Goal: Communication & Community: Participate in discussion

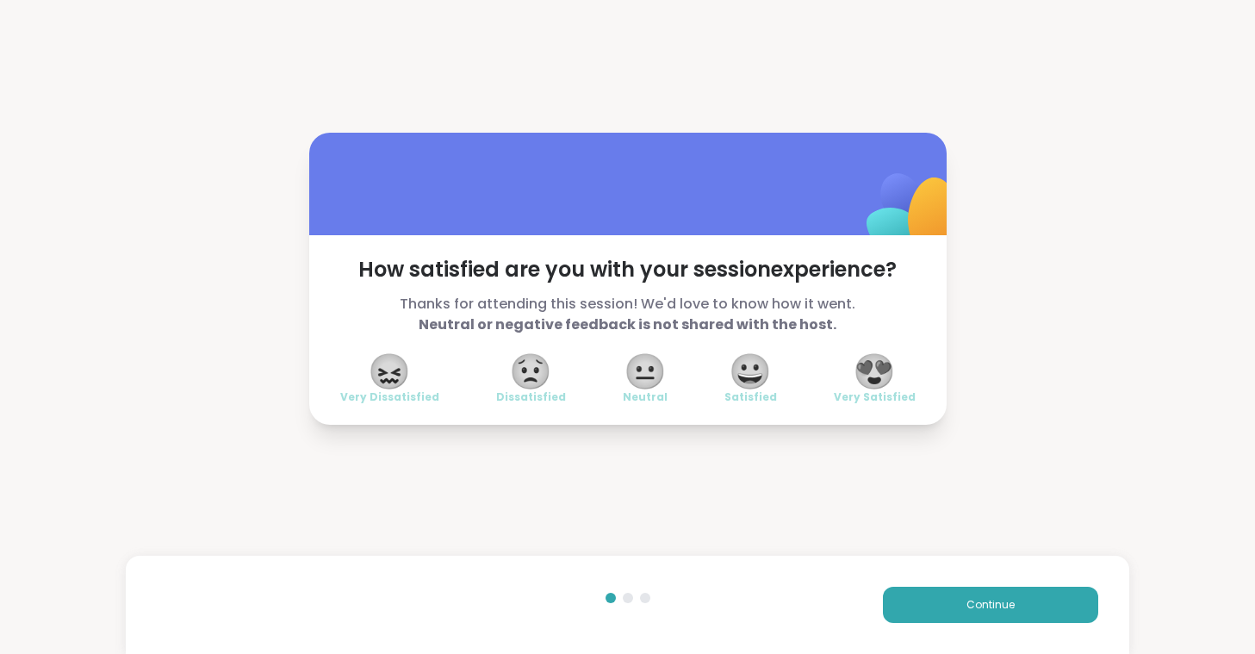
click at [875, 366] on span "😍" at bounding box center [874, 371] width 43 height 31
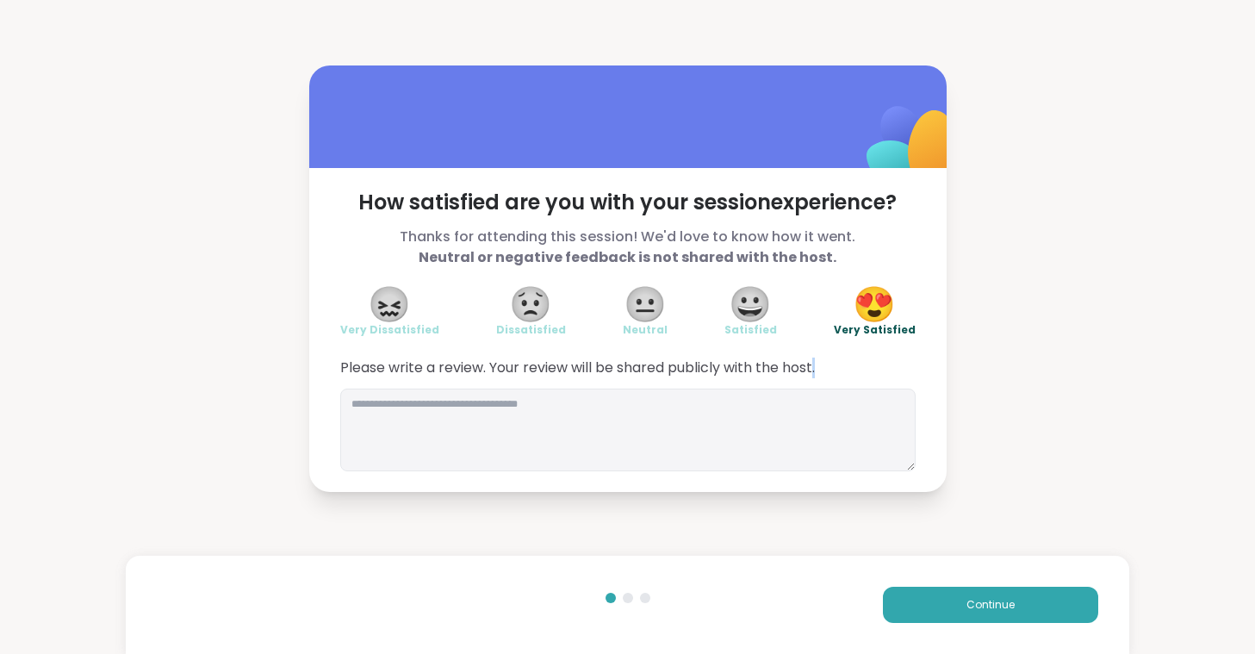
click at [875, 366] on span "Please write a review. Your review will be shared publicly with the host." at bounding box center [627, 367] width 575 height 21
click at [1009, 616] on button "Continue" at bounding box center [990, 605] width 215 height 36
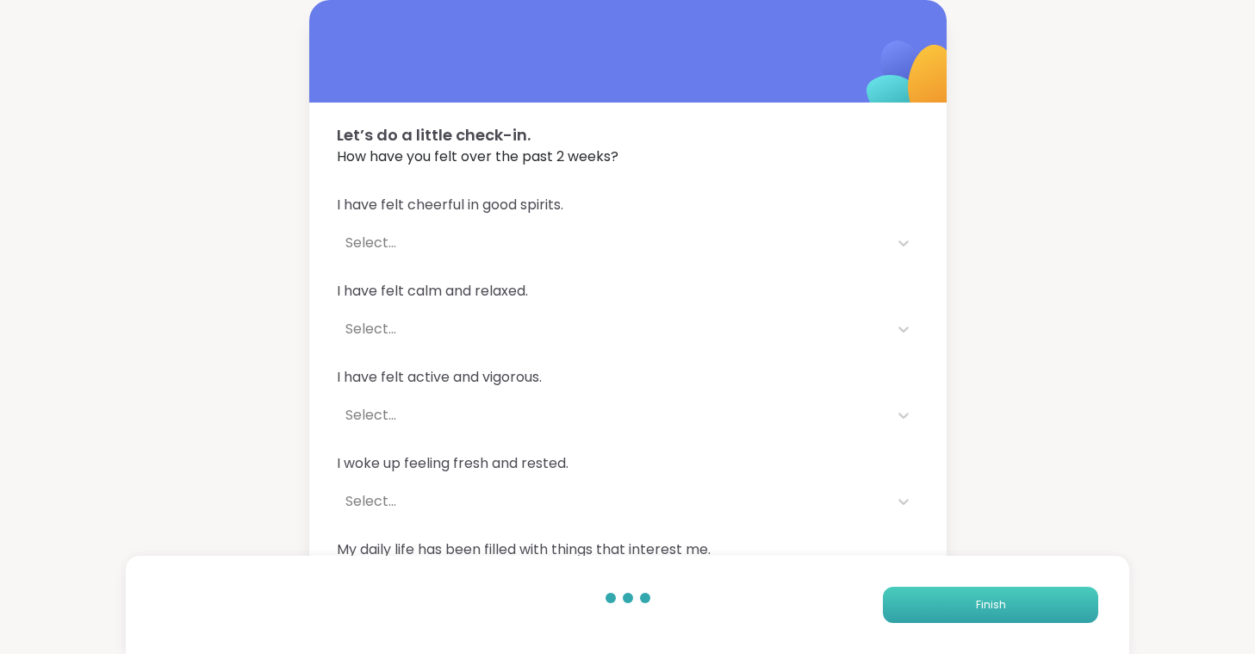
click at [1009, 616] on button "Finish" at bounding box center [990, 605] width 215 height 36
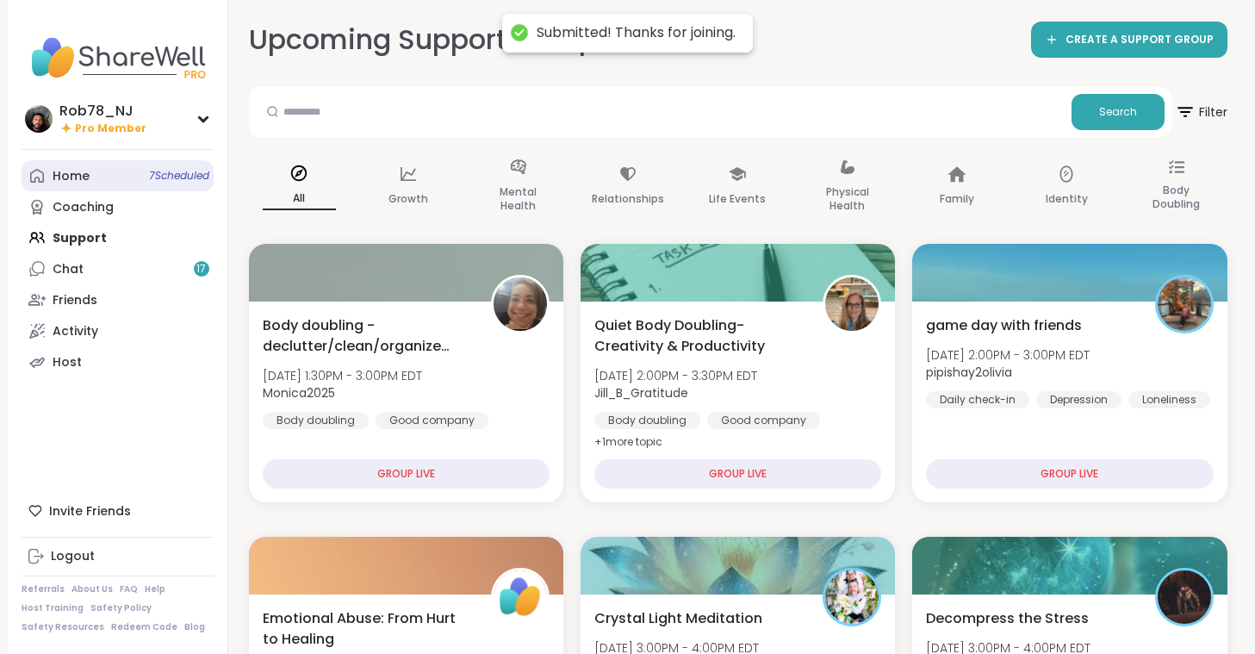
click at [141, 164] on link "Home 7 Scheduled" at bounding box center [118, 175] width 192 height 31
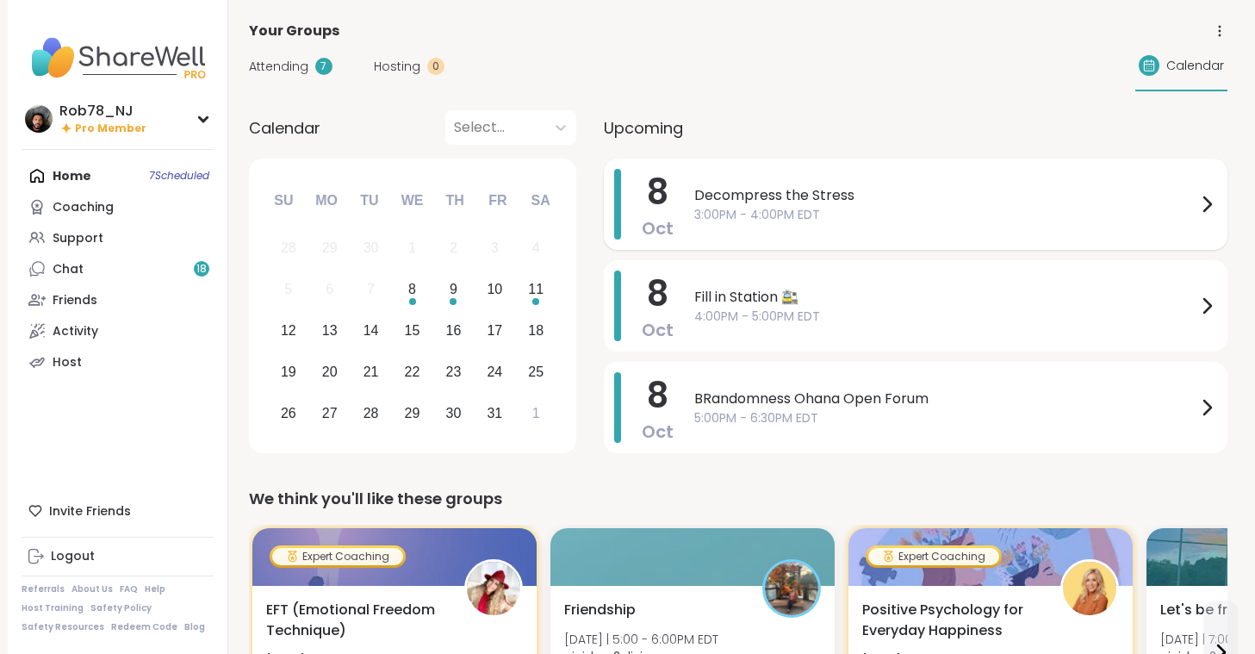
click at [791, 211] on span "3:00PM - 4:00PM EDT" at bounding box center [945, 215] width 502 height 18
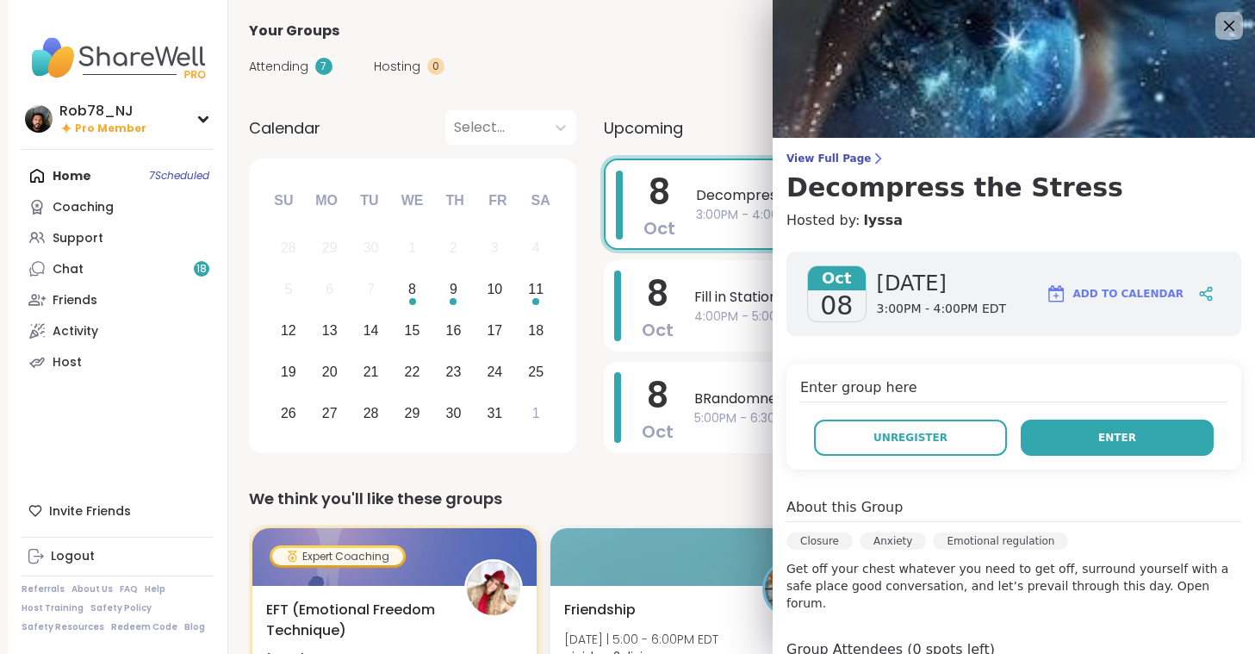
click at [1080, 447] on button "Enter" at bounding box center [1117, 437] width 193 height 36
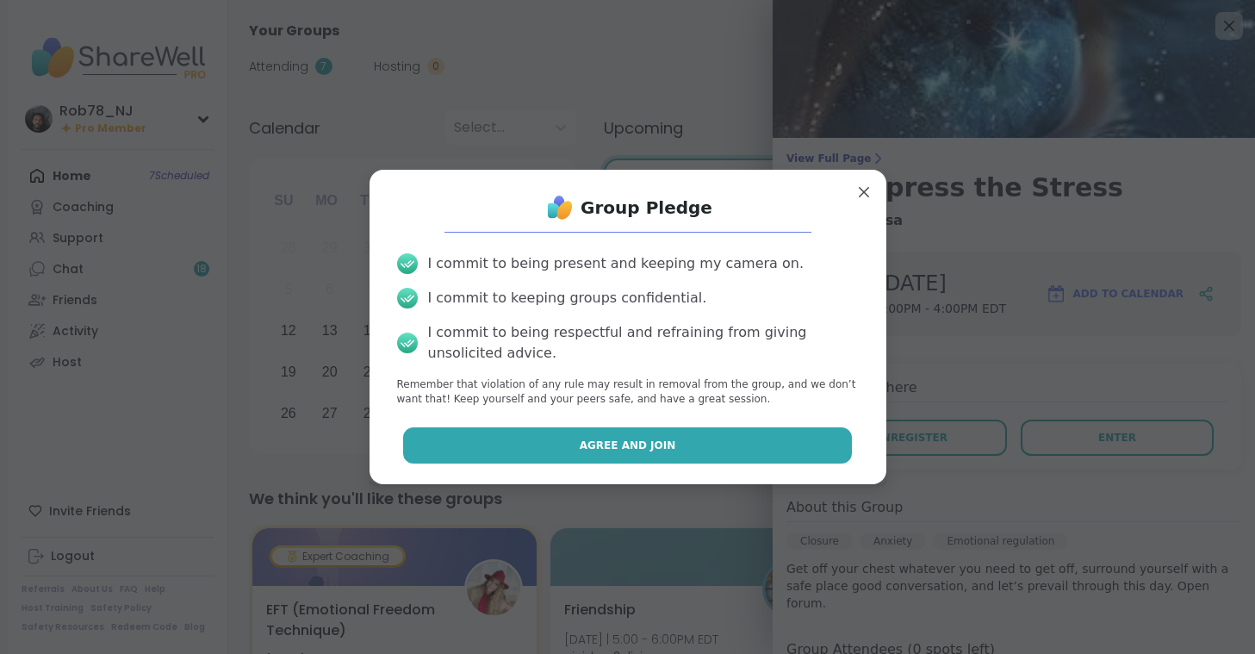
click at [673, 455] on button "Agree and Join" at bounding box center [627, 445] width 449 height 36
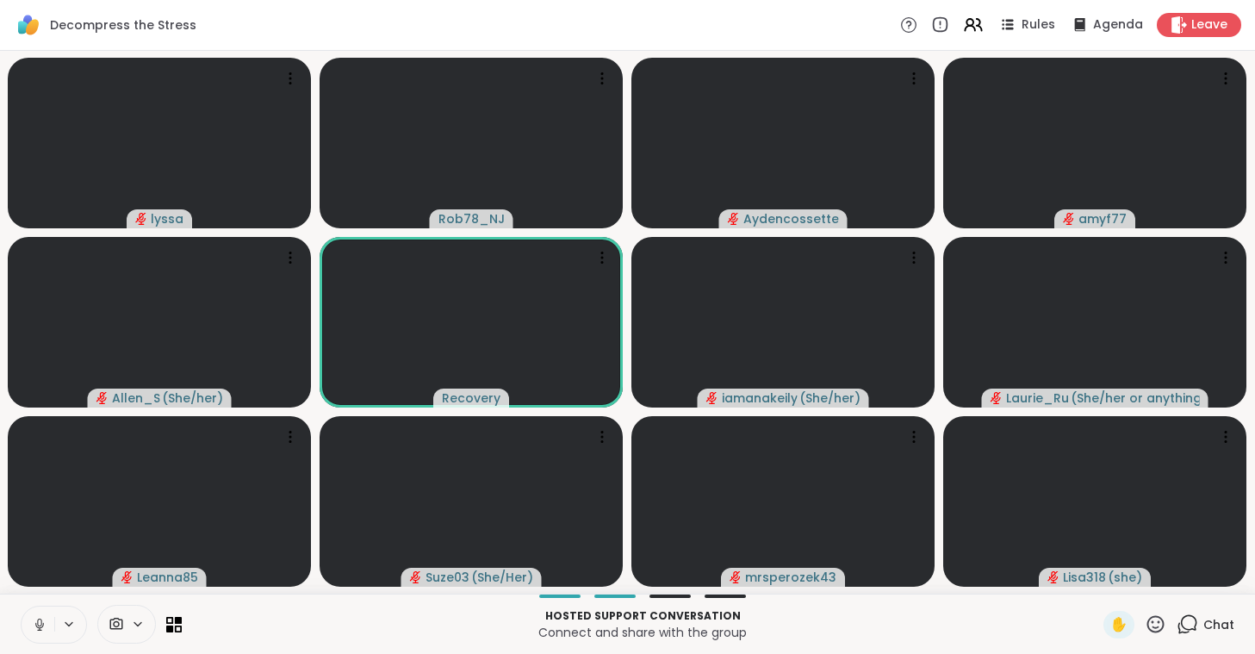
click at [40, 628] on icon at bounding box center [40, 625] width 16 height 16
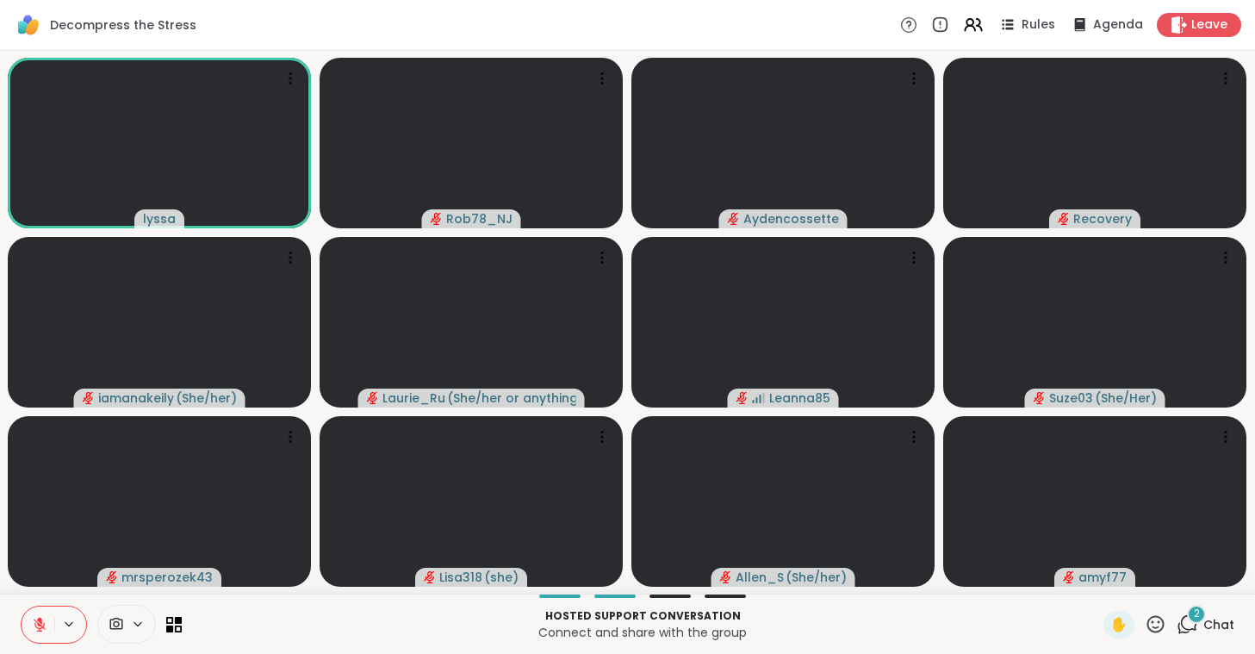
click at [139, 629] on icon at bounding box center [138, 624] width 14 height 15
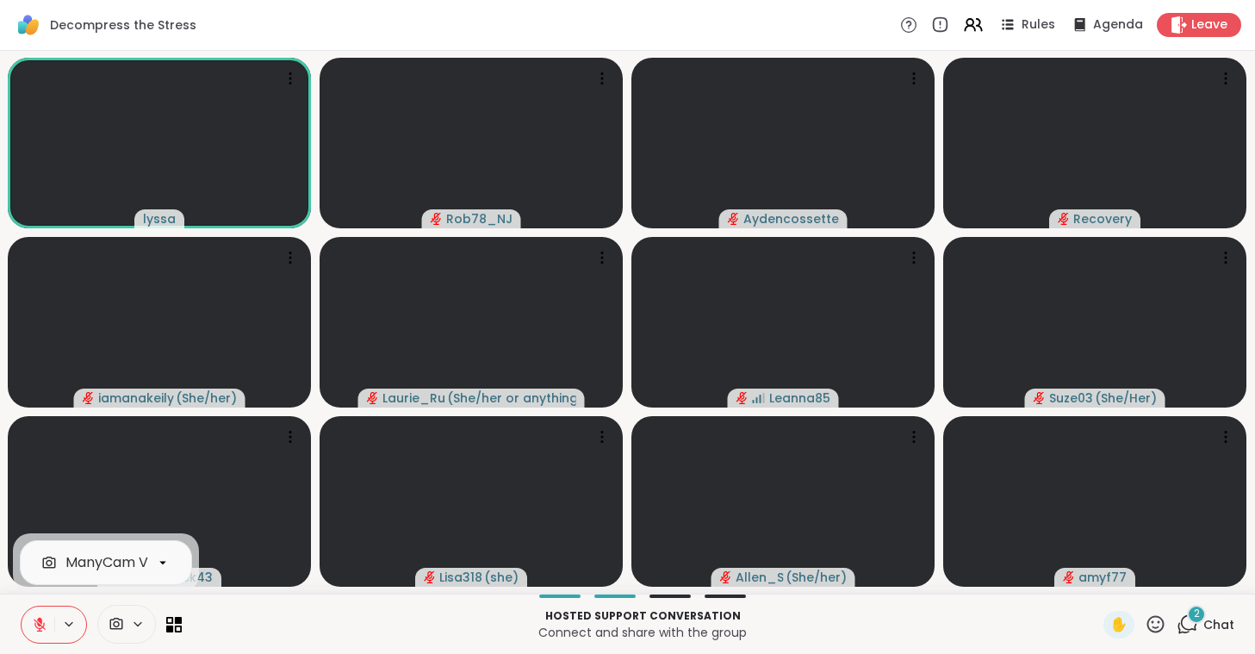
click at [129, 567] on div "ManyCam Virtual Webcam" at bounding box center [156, 562] width 183 height 21
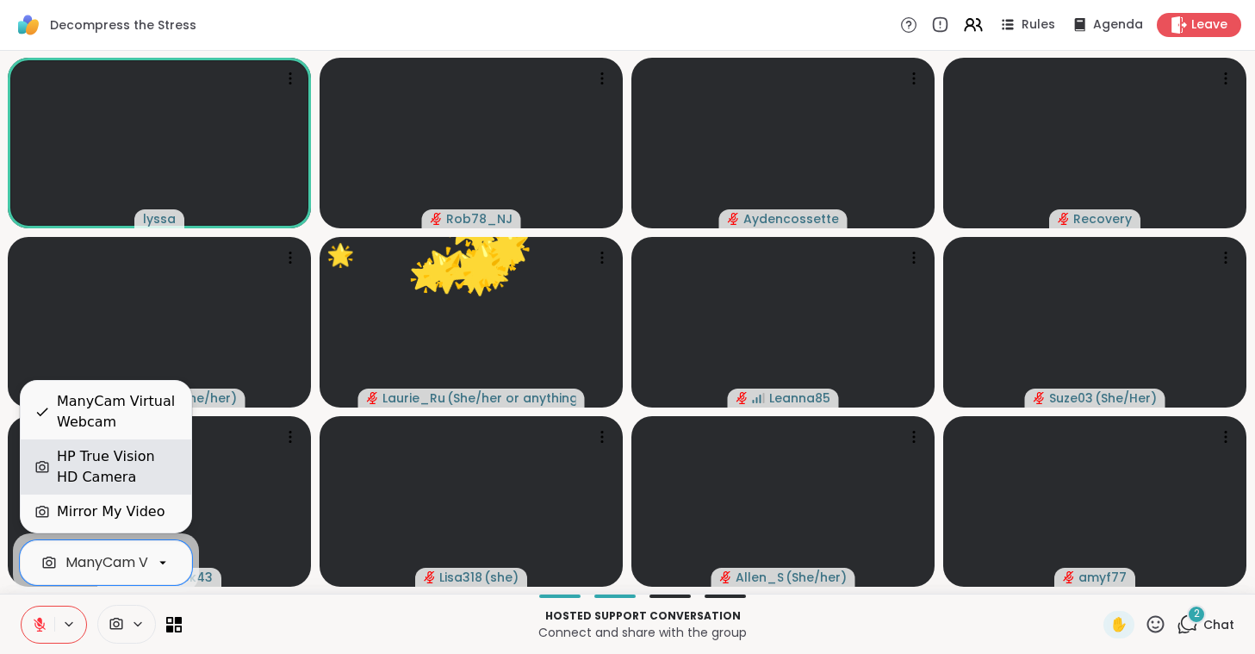
scroll to position [0, 77]
click at [114, 445] on div "HP True Vision HD Camera" at bounding box center [106, 466] width 171 height 55
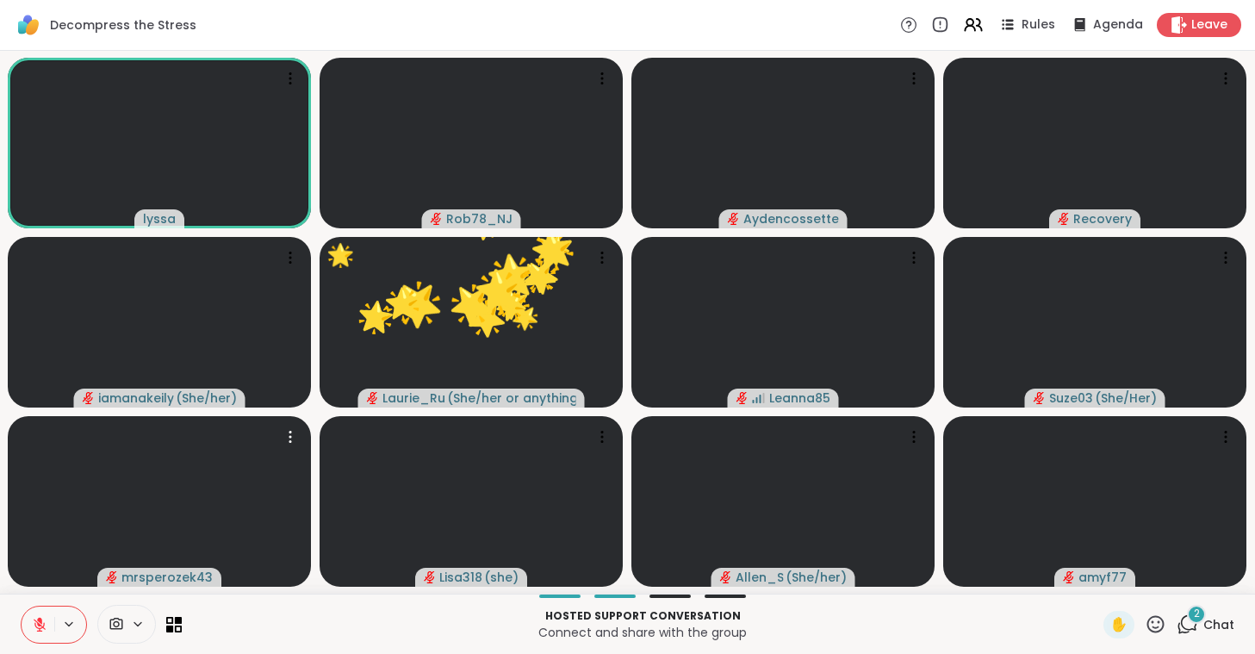
click at [114, 445] on div at bounding box center [159, 501] width 303 height 171
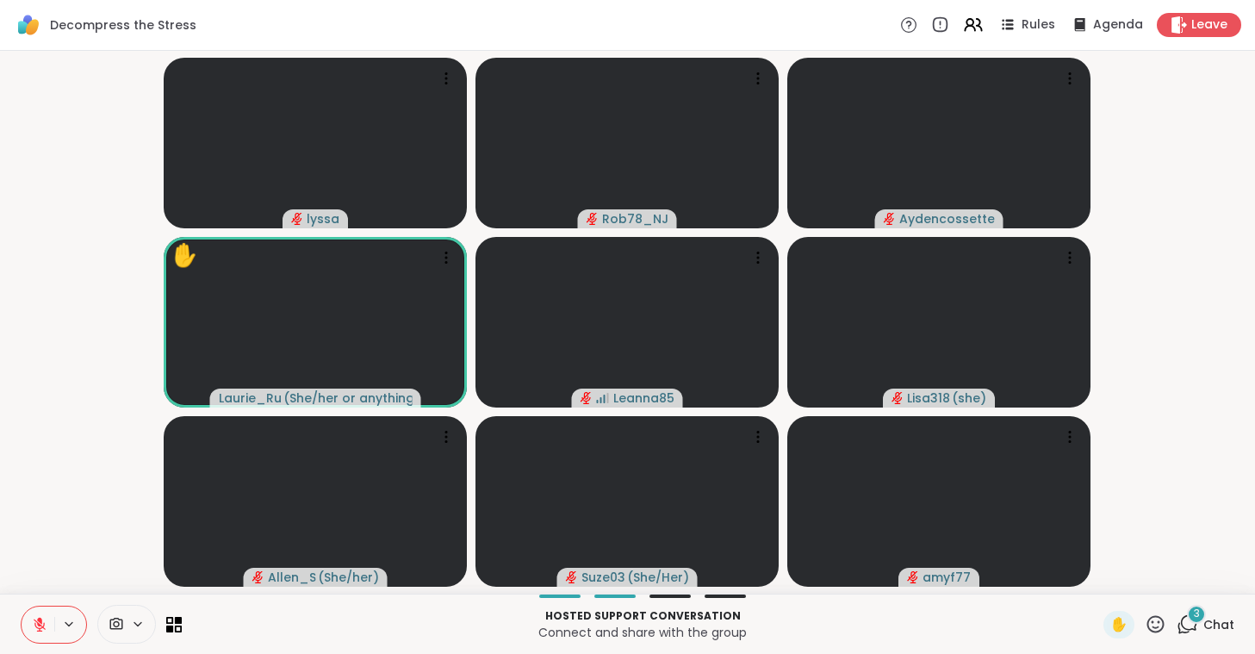
click at [86, 443] on video-player-container "lyssa Rob78_NJ Aydencossette ✋ Laurie_Ru ( She/her or anything else ) Leanna85 …" at bounding box center [627, 322] width 1234 height 529
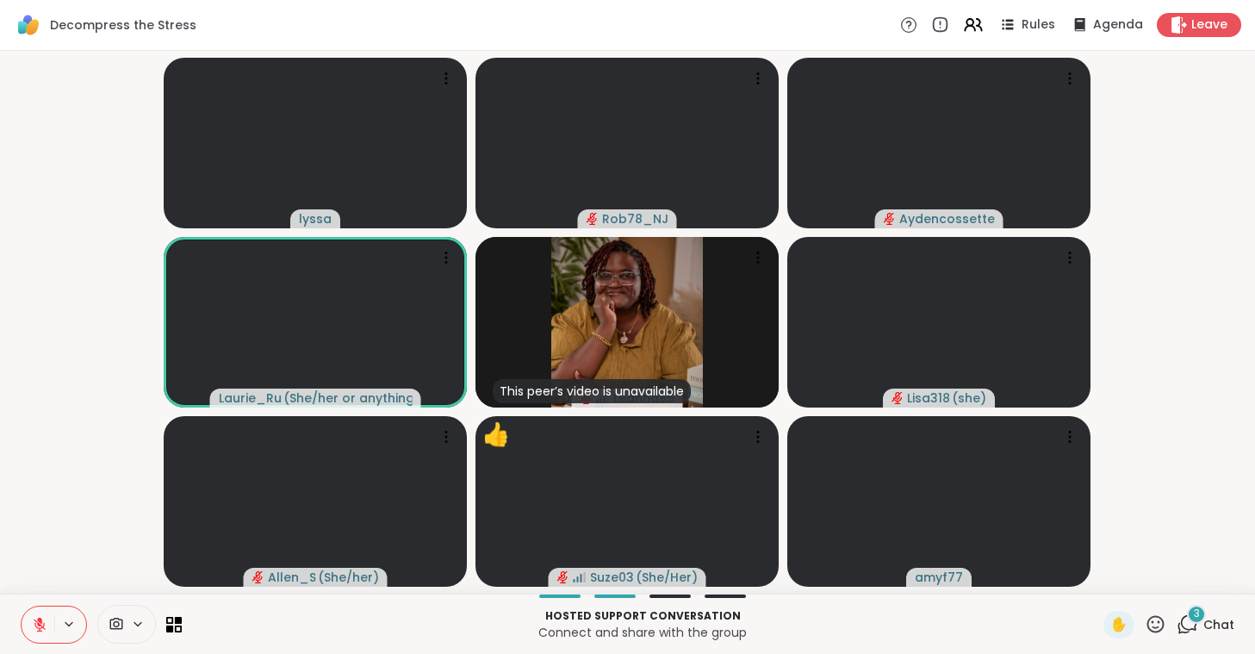
click at [96, 439] on video-player-container "lyssa Rob78_NJ Aydencossette Laurie_Ru ( She/her or anything else ) This peer’s…" at bounding box center [627, 322] width 1234 height 529
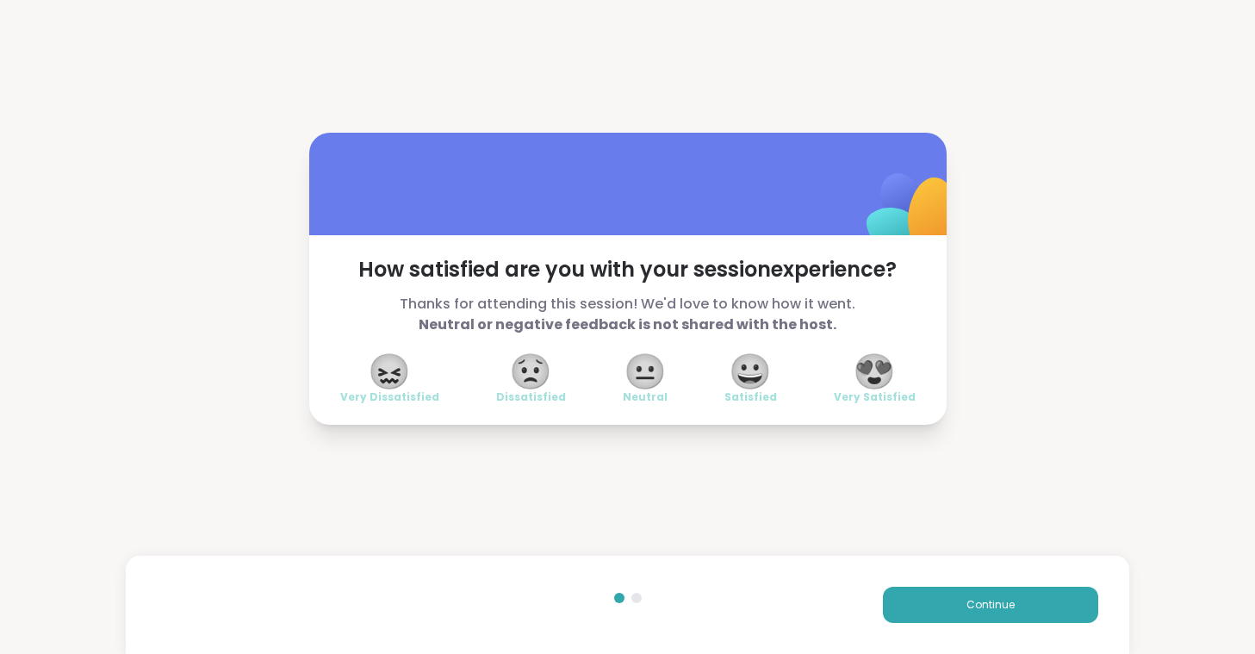
click at [96, 439] on div "How satisfied are you with your session experience? Thanks for attending this s…" at bounding box center [627, 278] width 1255 height 557
click at [876, 372] on span "😍" at bounding box center [874, 371] width 43 height 31
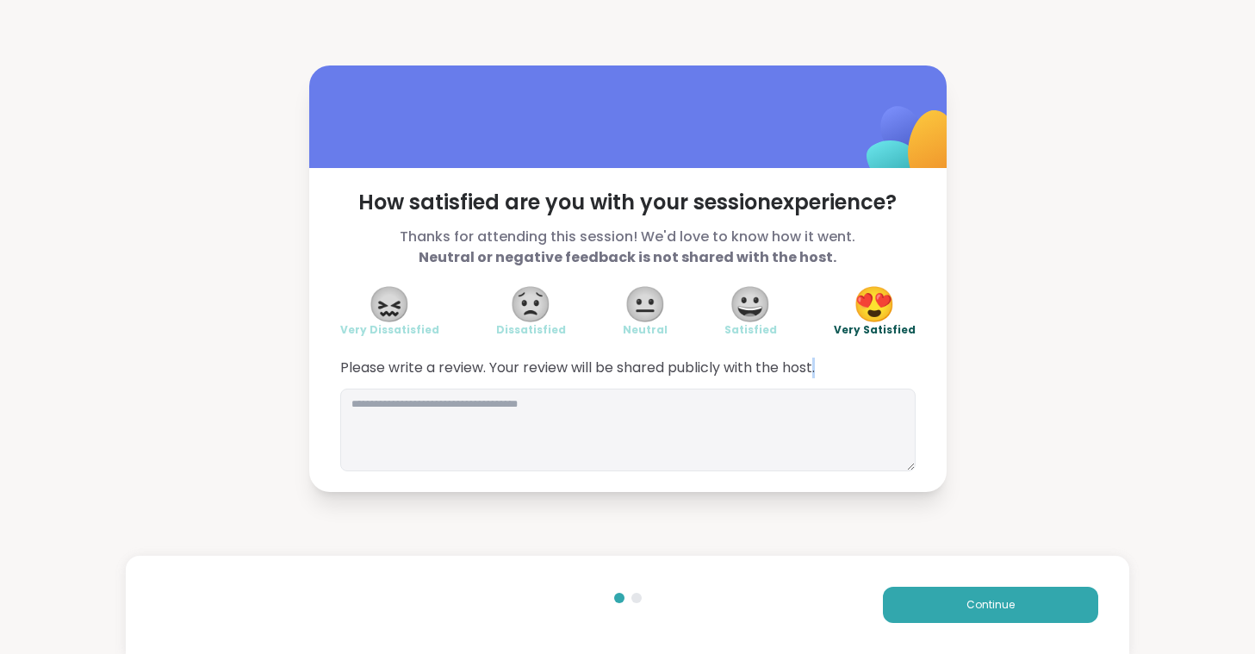
click at [876, 372] on span "Please write a review. Your review will be shared publicly with the host." at bounding box center [627, 367] width 575 height 21
click at [960, 600] on button "Continue" at bounding box center [990, 605] width 215 height 36
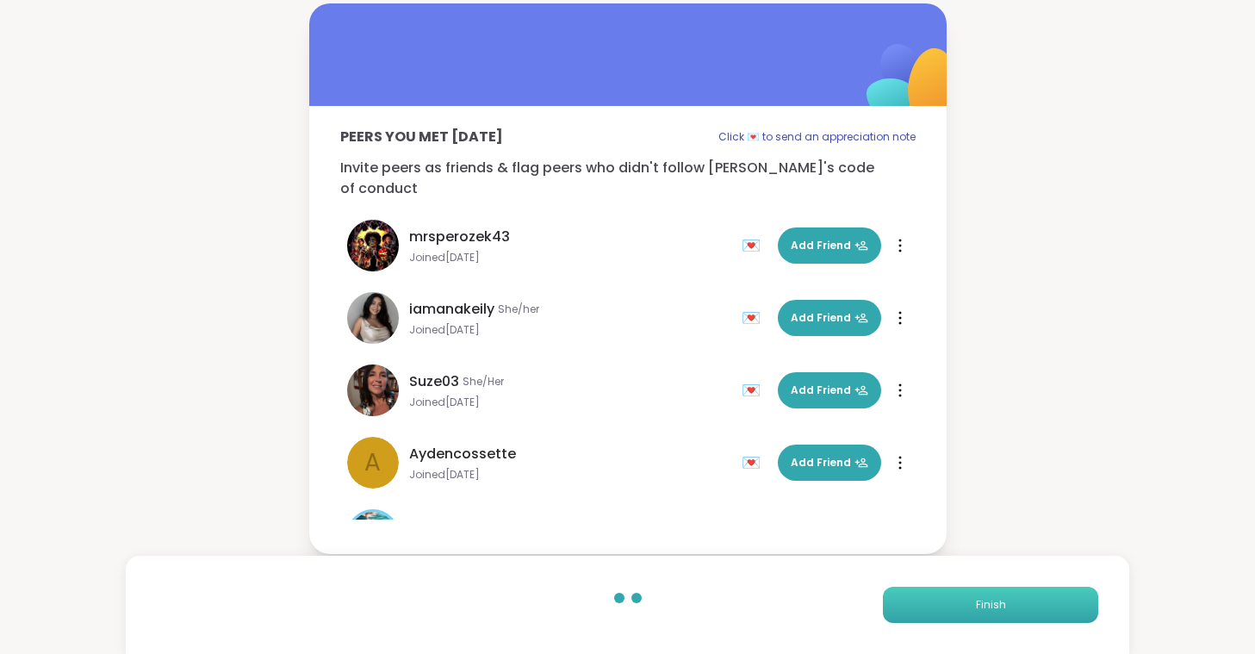
click at [960, 600] on button "Finish" at bounding box center [990, 605] width 215 height 36
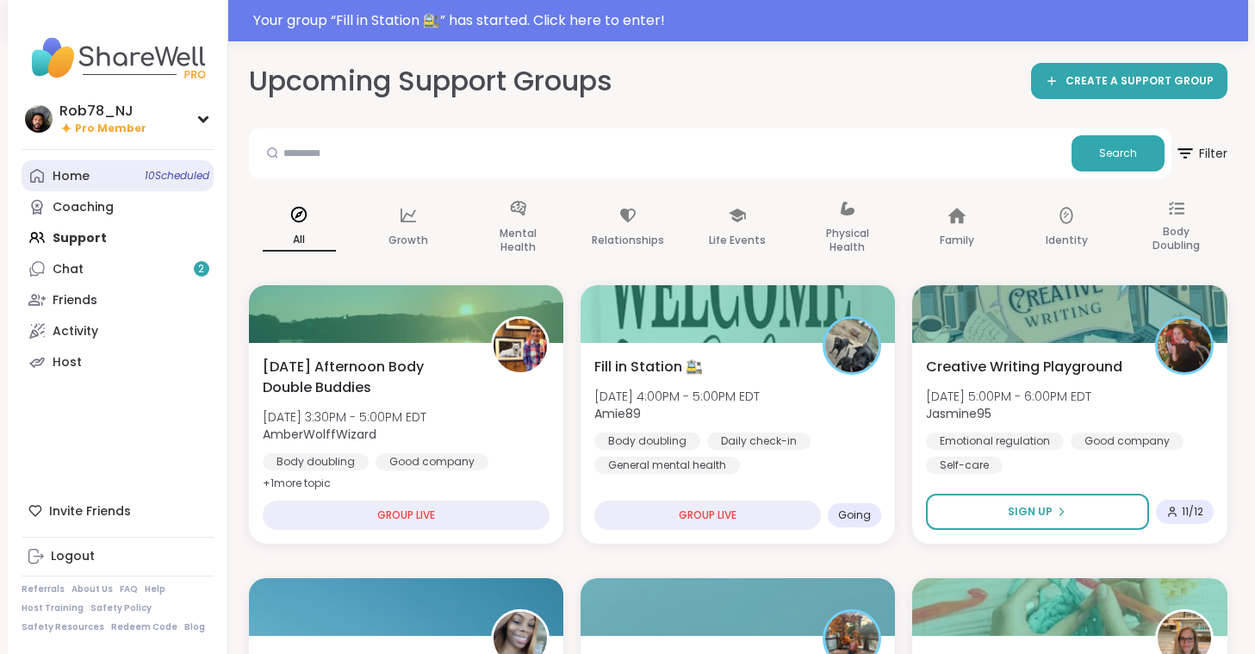
click at [68, 170] on div "Home 10 Scheduled" at bounding box center [71, 176] width 37 height 17
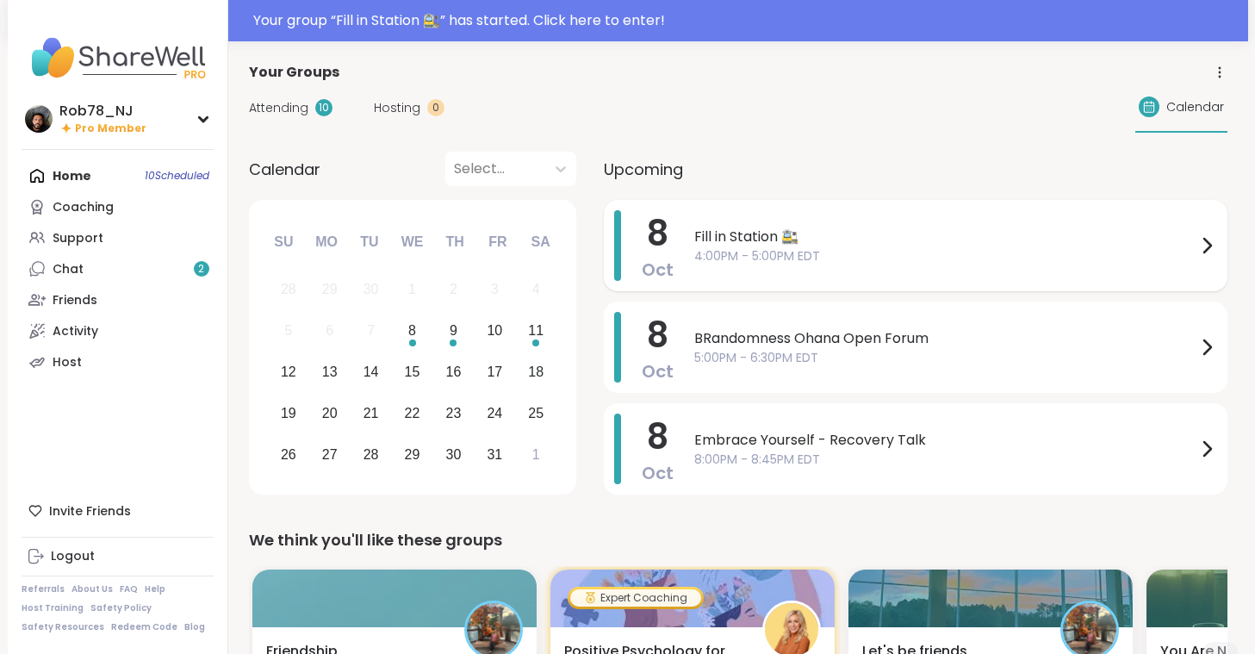
click at [736, 251] on span "4:00PM - 5:00PM EDT" at bounding box center [945, 256] width 502 height 18
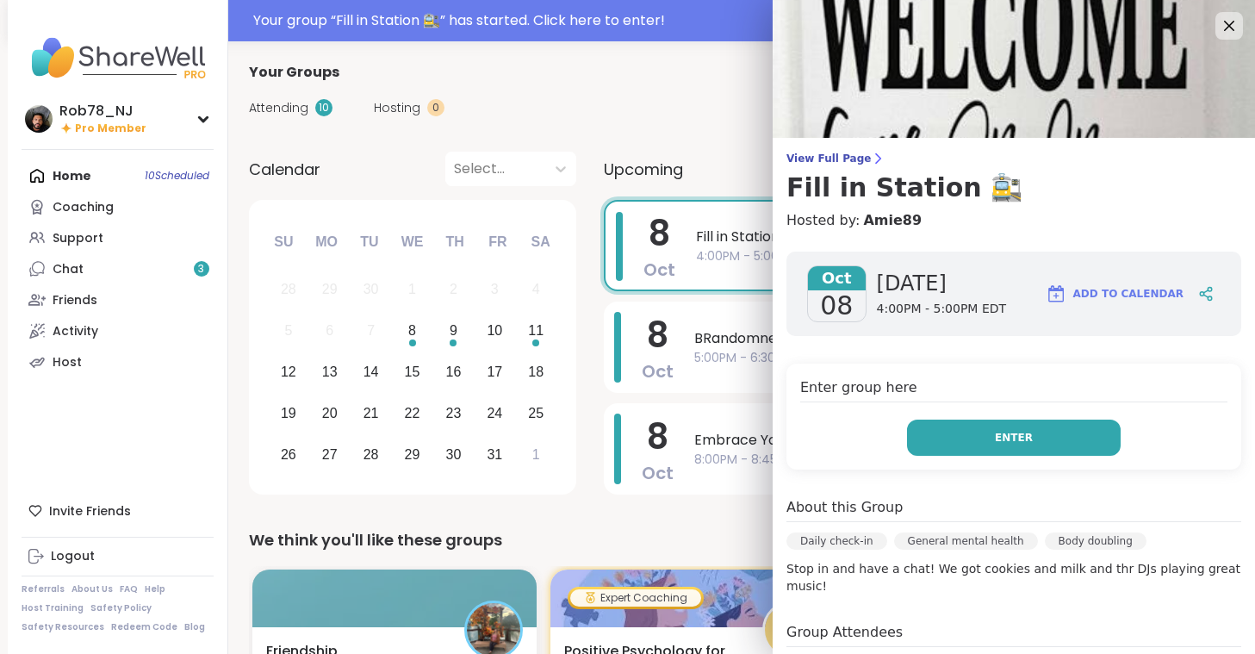
click at [936, 444] on button "Enter" at bounding box center [1014, 437] width 214 height 36
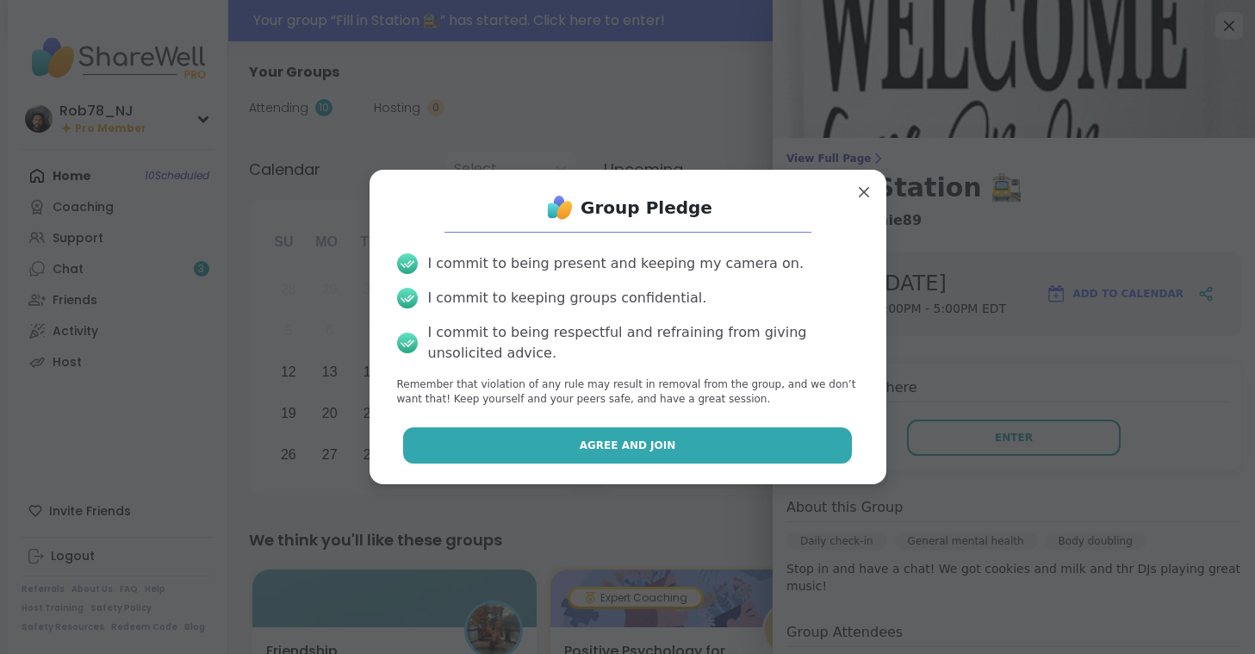
click at [667, 434] on button "Agree and Join" at bounding box center [627, 445] width 449 height 36
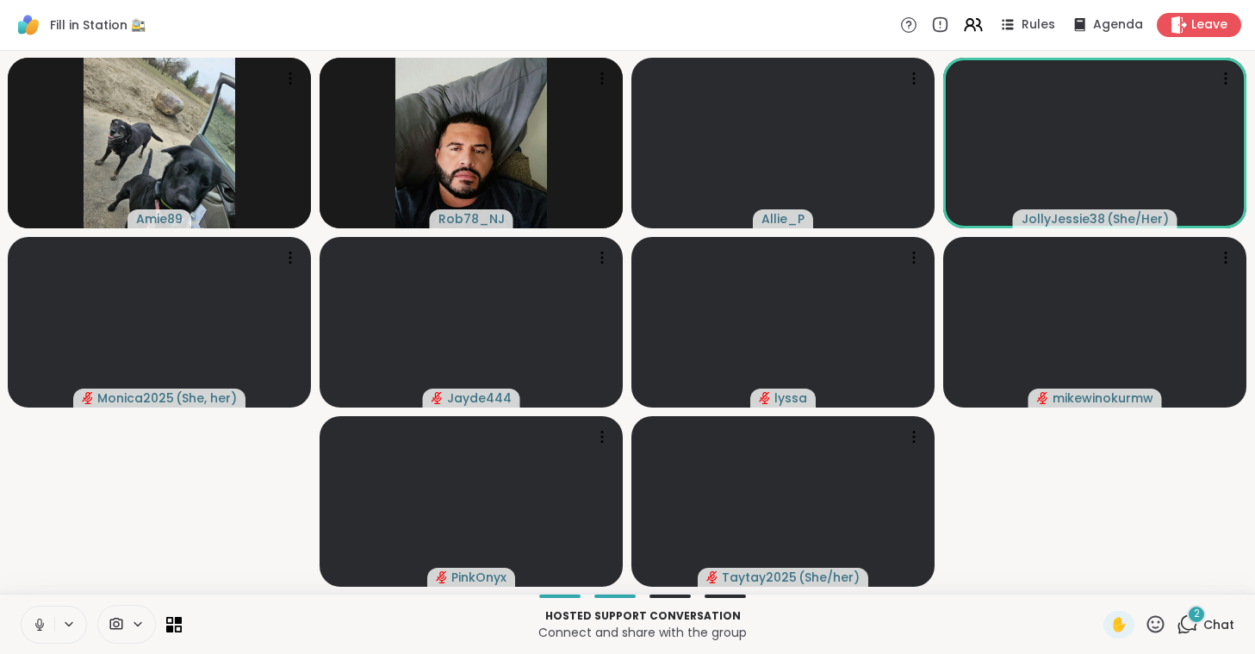
click at [37, 621] on icon at bounding box center [40, 625] width 16 height 16
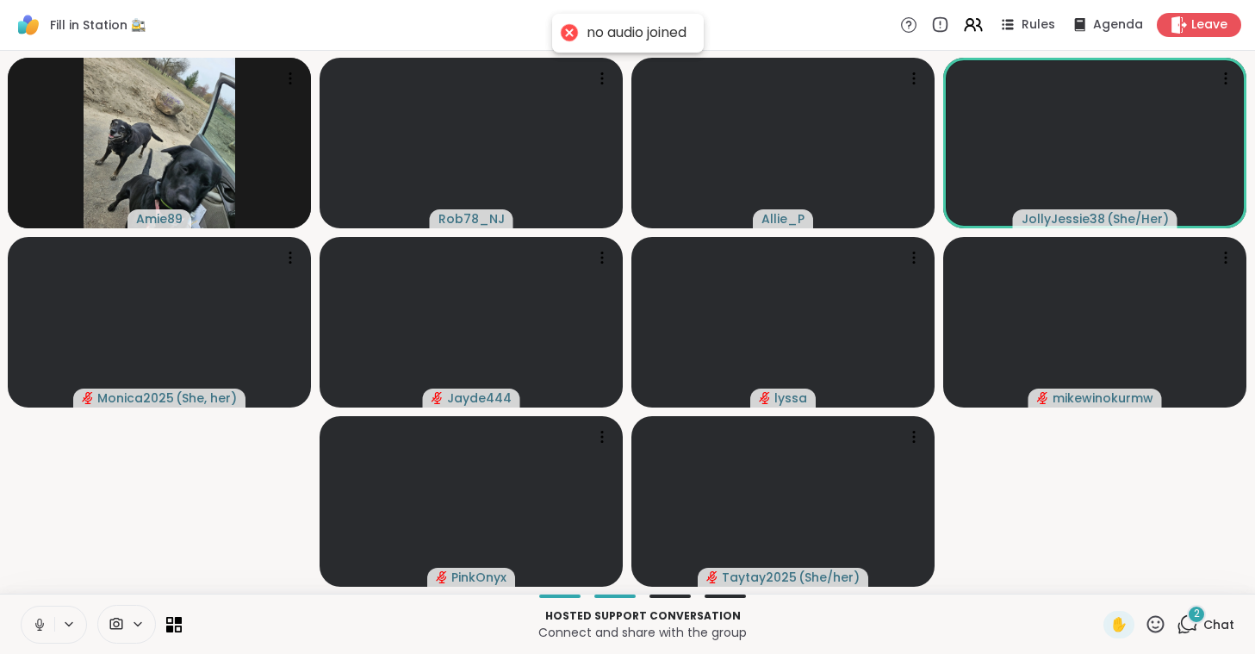
click at [37, 621] on icon at bounding box center [40, 625] width 16 height 16
click at [127, 623] on span at bounding box center [114, 624] width 33 height 16
click at [141, 563] on div "ManyCam Virtual Webcam" at bounding box center [156, 562] width 183 height 21
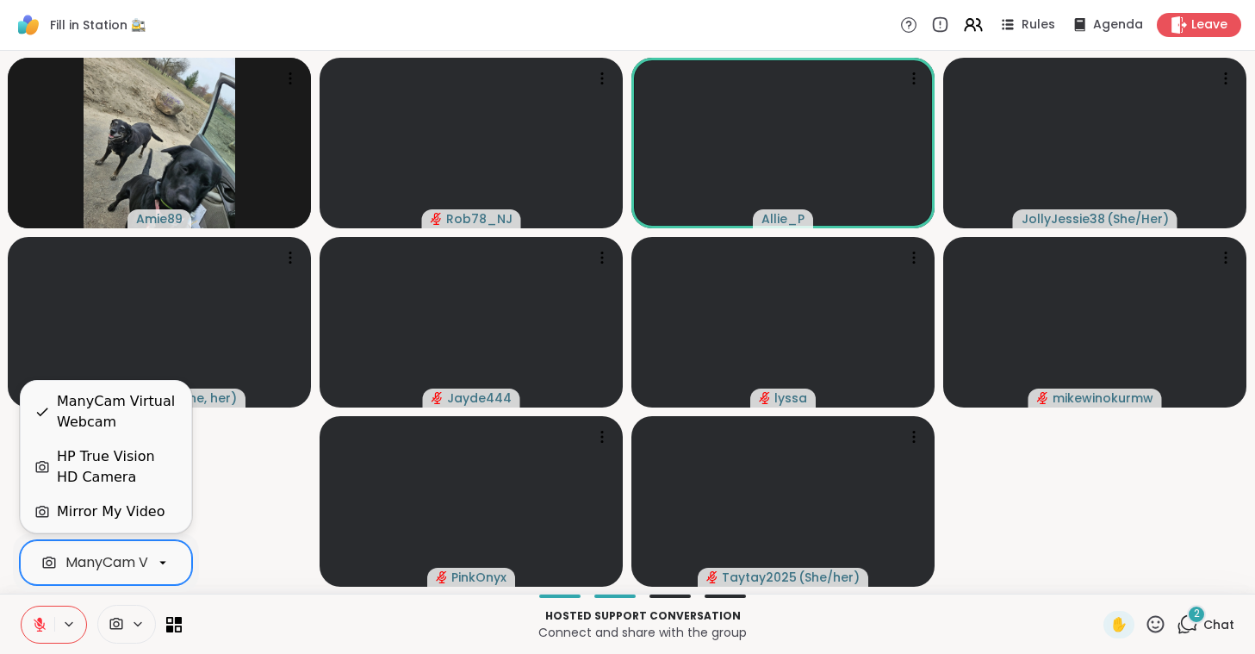
click at [159, 462] on div "HP True Vision HD Camera" at bounding box center [117, 466] width 121 height 41
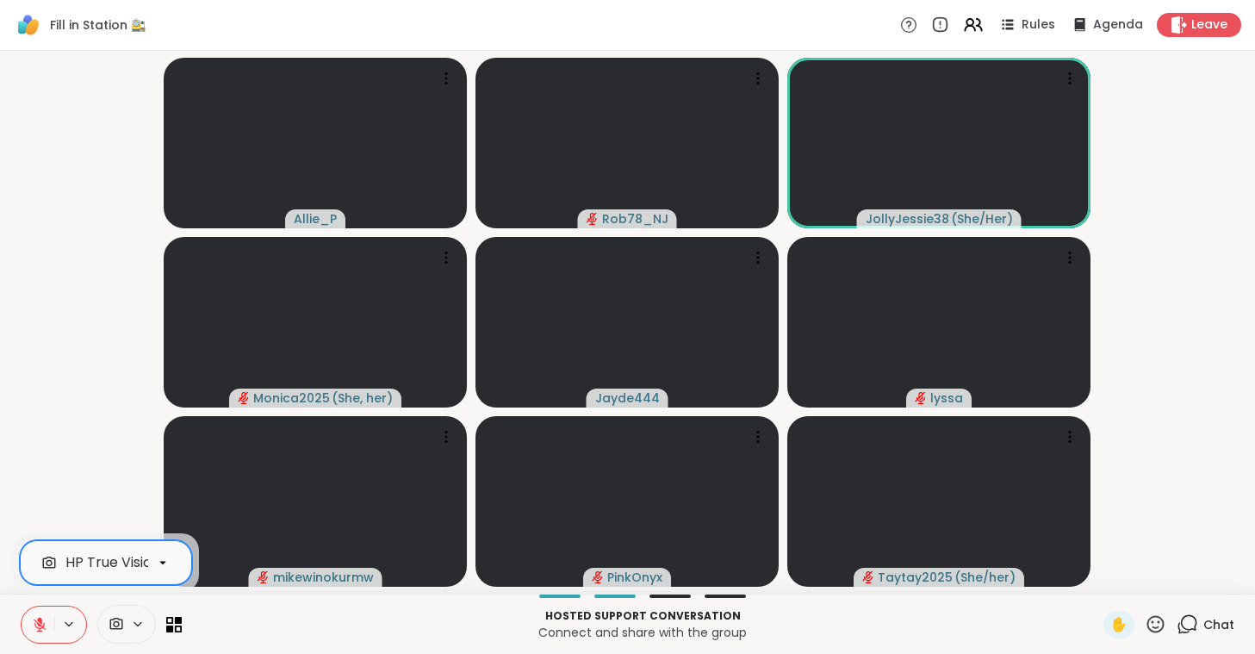
click at [28, 633] on button at bounding box center [38, 624] width 33 height 36
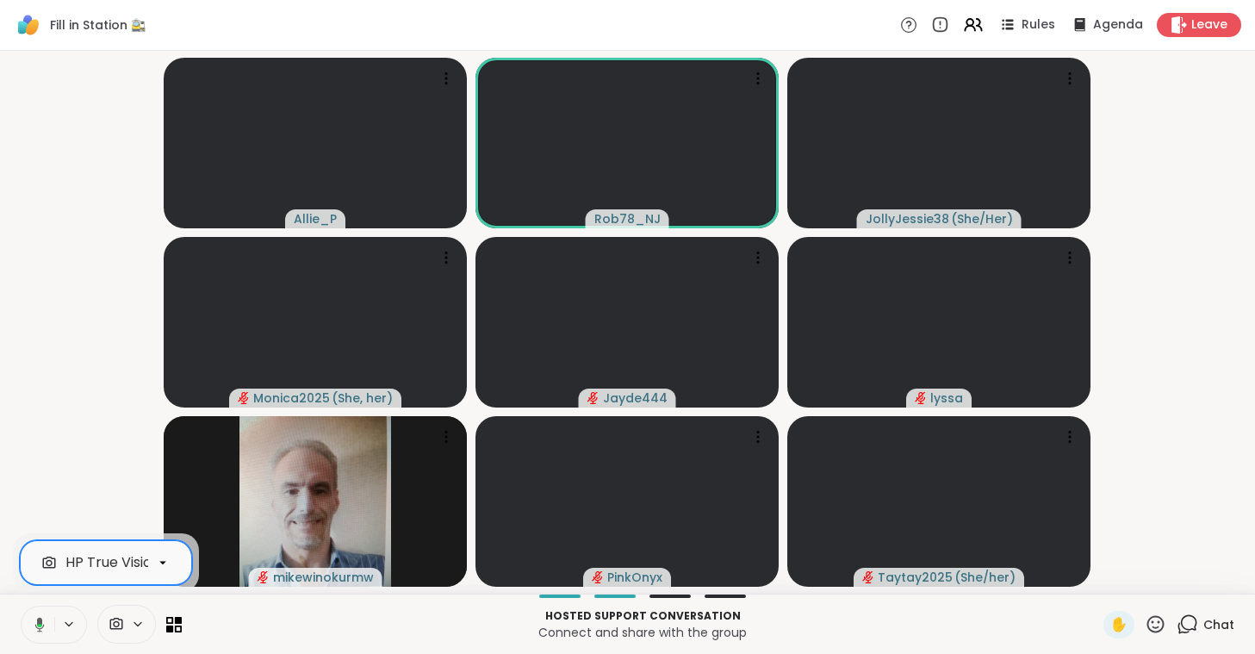
click at [33, 628] on icon at bounding box center [37, 625] width 16 height 16
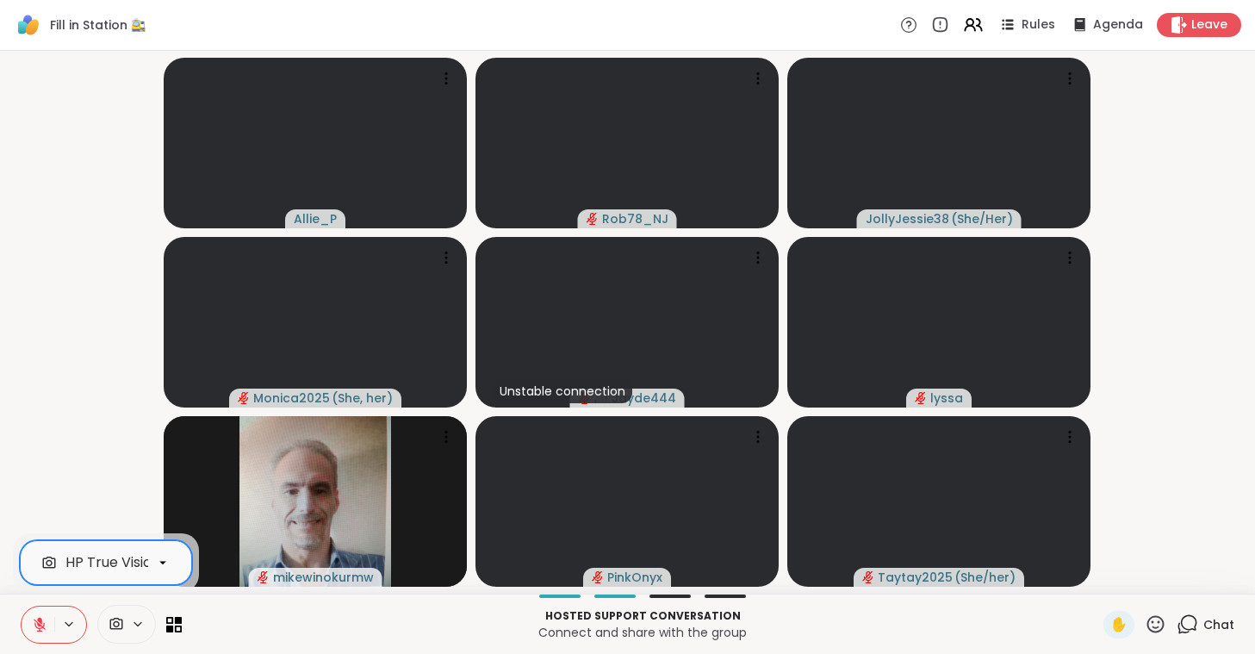
drag, startPoint x: 33, startPoint y: 628, endPoint x: 183, endPoint y: 701, distance: 167.6
click at [44, 628] on icon at bounding box center [40, 624] width 12 height 12
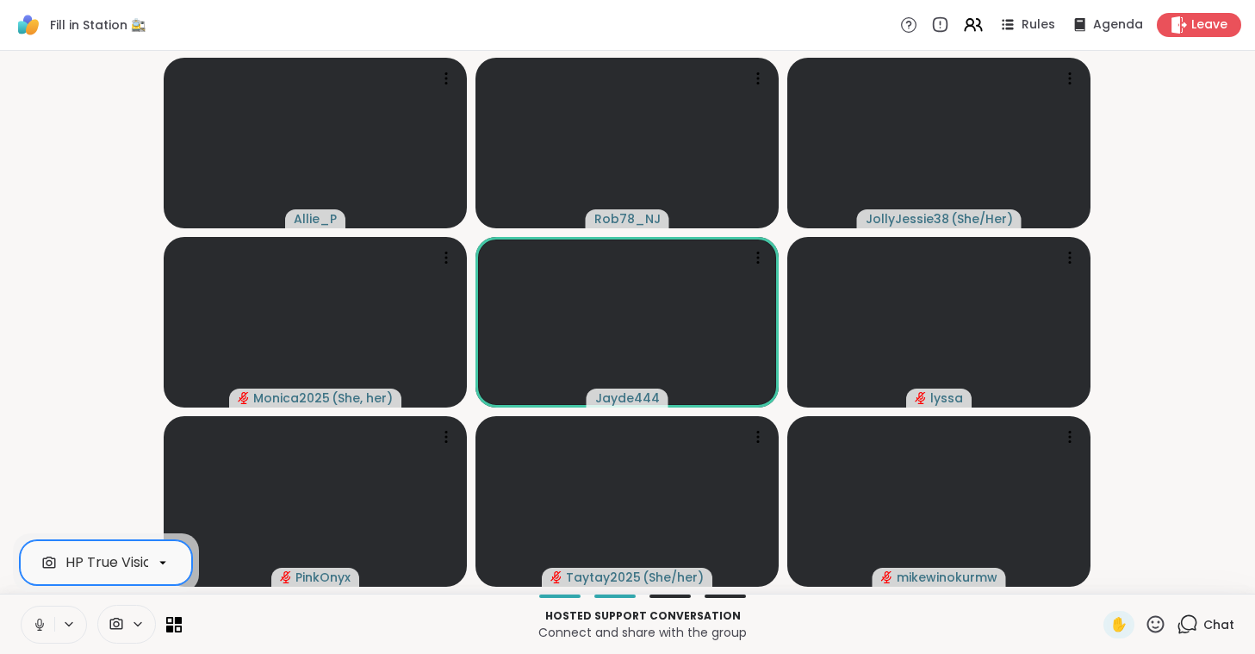
click at [44, 628] on icon at bounding box center [40, 625] width 16 height 16
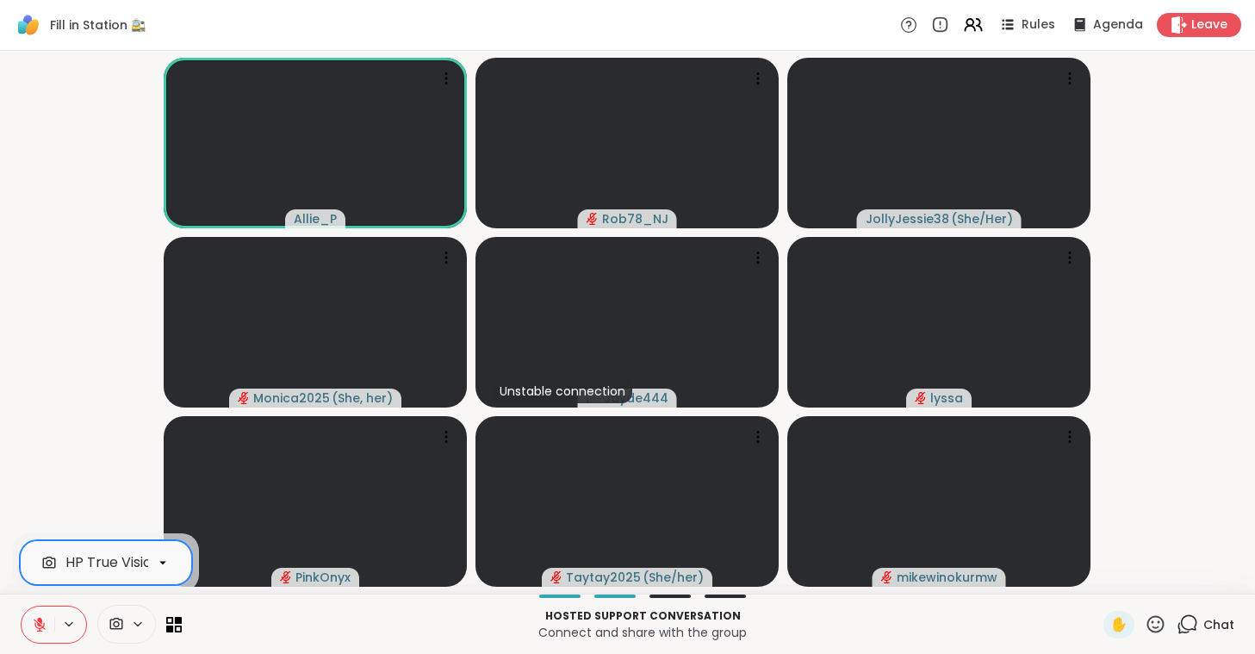
click at [44, 628] on icon at bounding box center [40, 624] width 12 height 12
click at [44, 628] on icon at bounding box center [40, 625] width 16 height 16
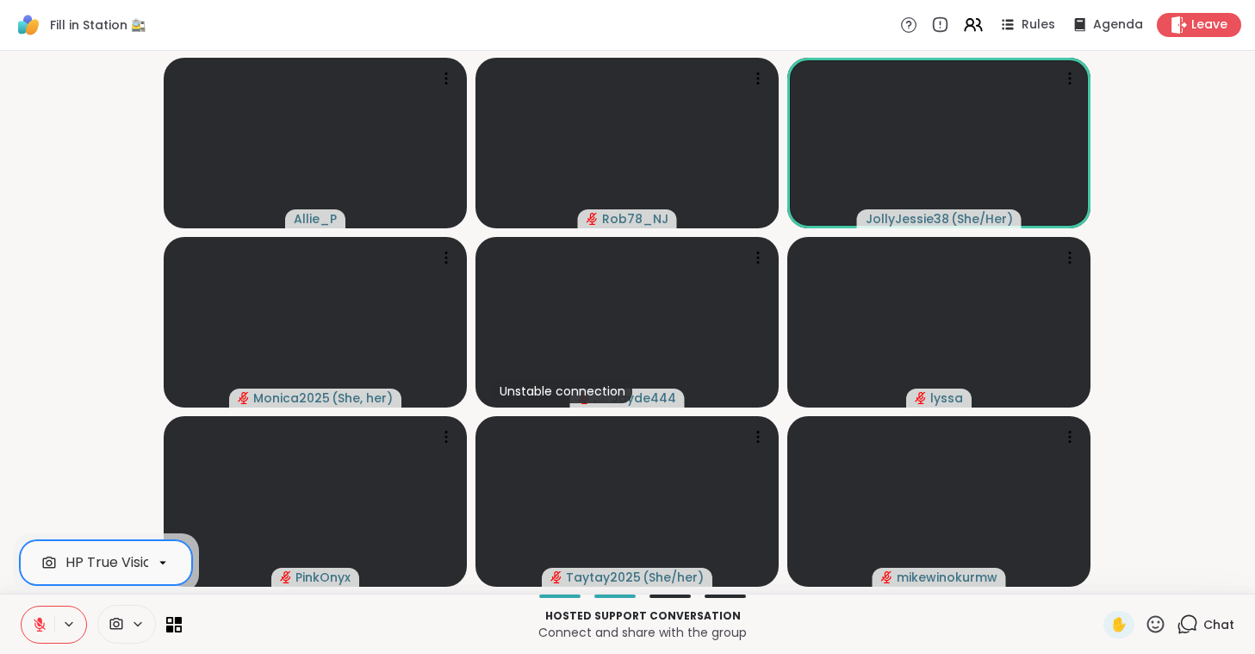
click at [44, 628] on icon at bounding box center [40, 624] width 12 height 12
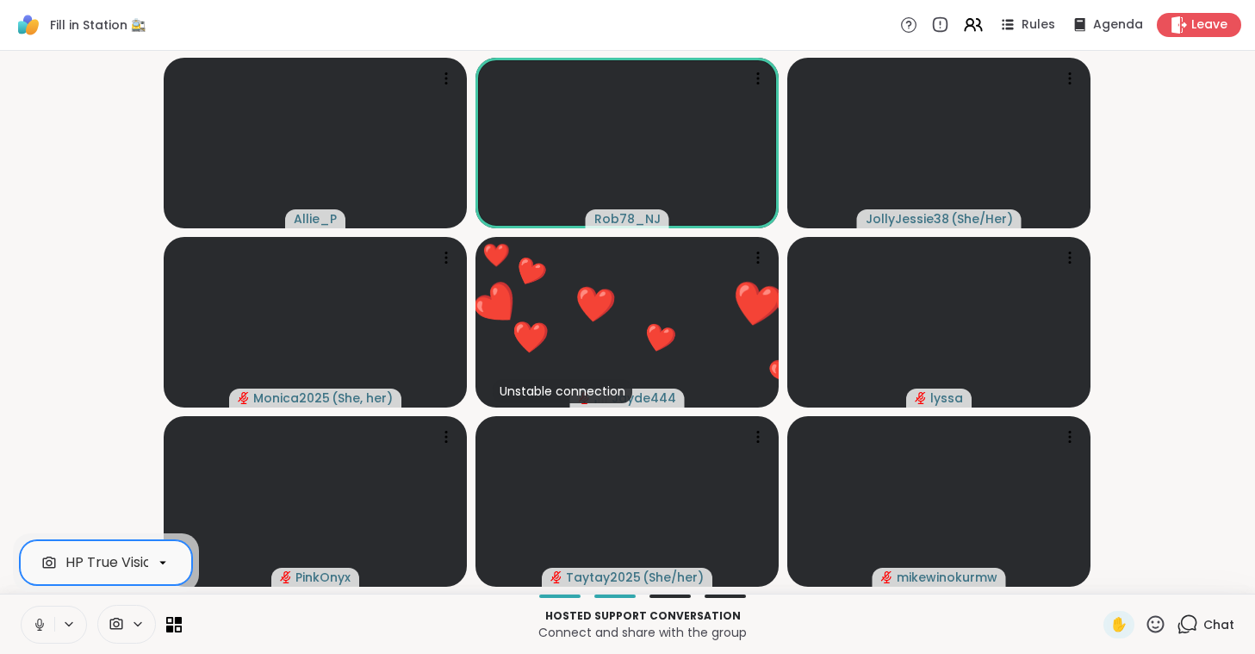
drag, startPoint x: 44, startPoint y: 628, endPoint x: 16, endPoint y: 618, distance: 29.4
click at [16, 618] on div "option HP True Vision HD Camera, selected. HP True Vision HD Camera Hosted supp…" at bounding box center [627, 623] width 1255 height 60
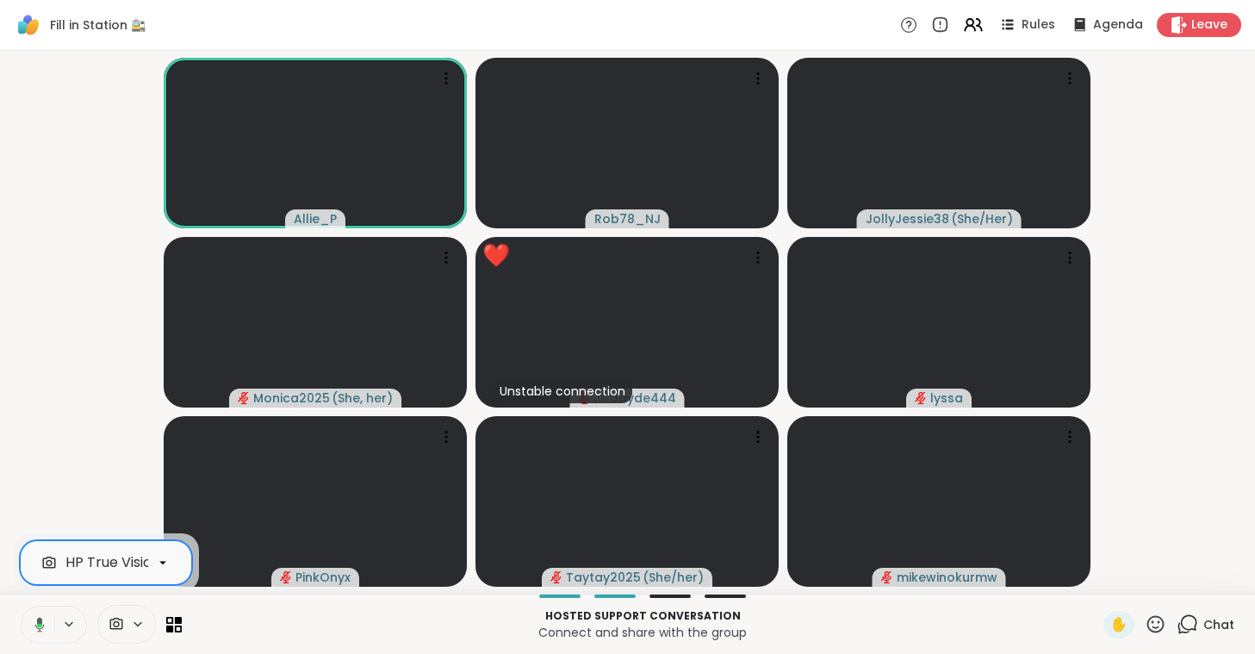
click at [46, 618] on button at bounding box center [36, 624] width 35 height 36
click at [39, 622] on icon at bounding box center [40, 625] width 16 height 16
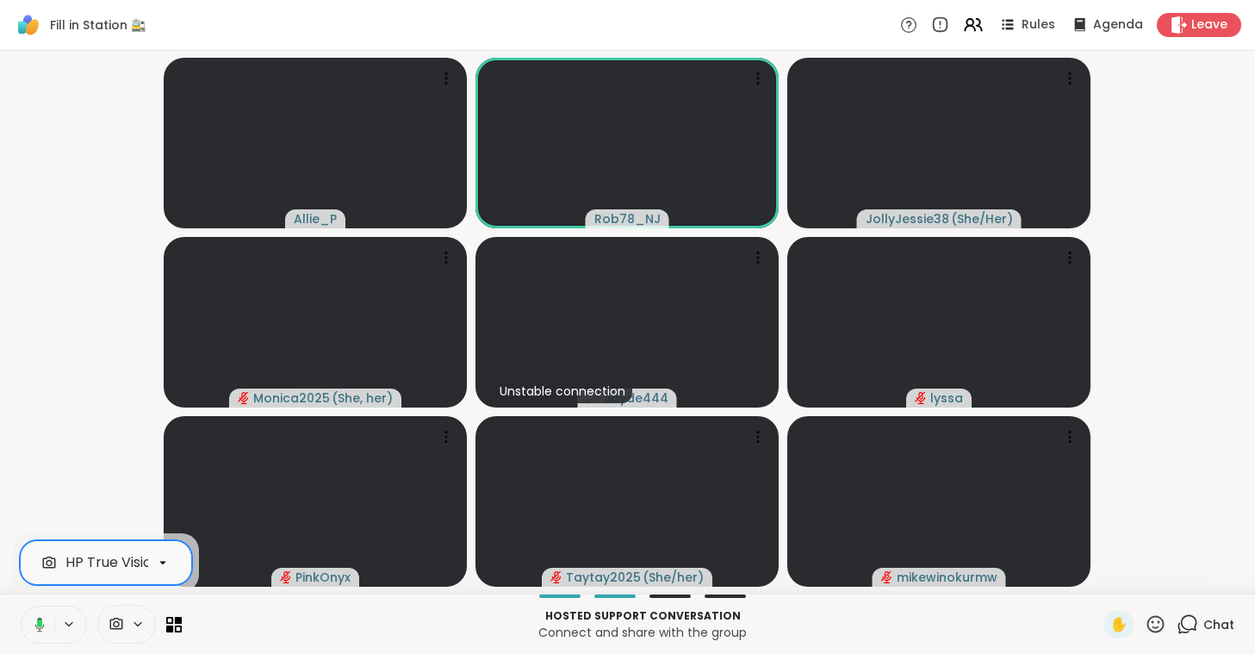
click at [39, 622] on rect at bounding box center [39, 623] width 5 height 8
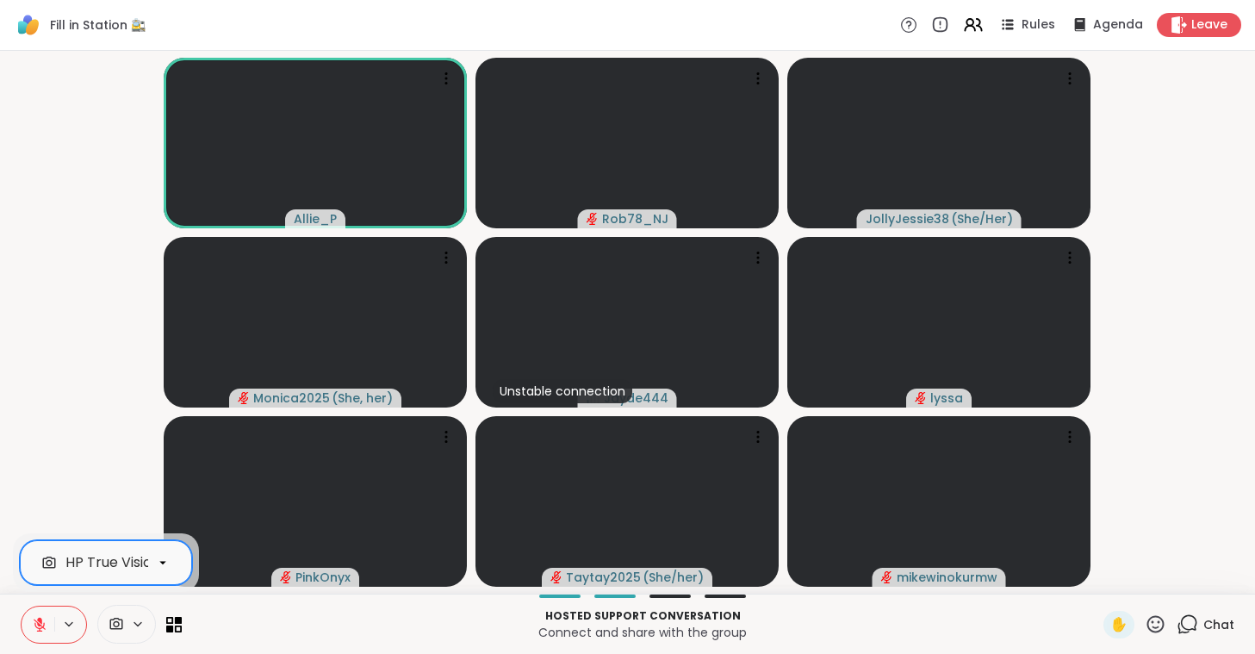
drag, startPoint x: 39, startPoint y: 622, endPoint x: 40, endPoint y: 642, distance: 19.8
click at [40, 642] on button at bounding box center [38, 624] width 33 height 36
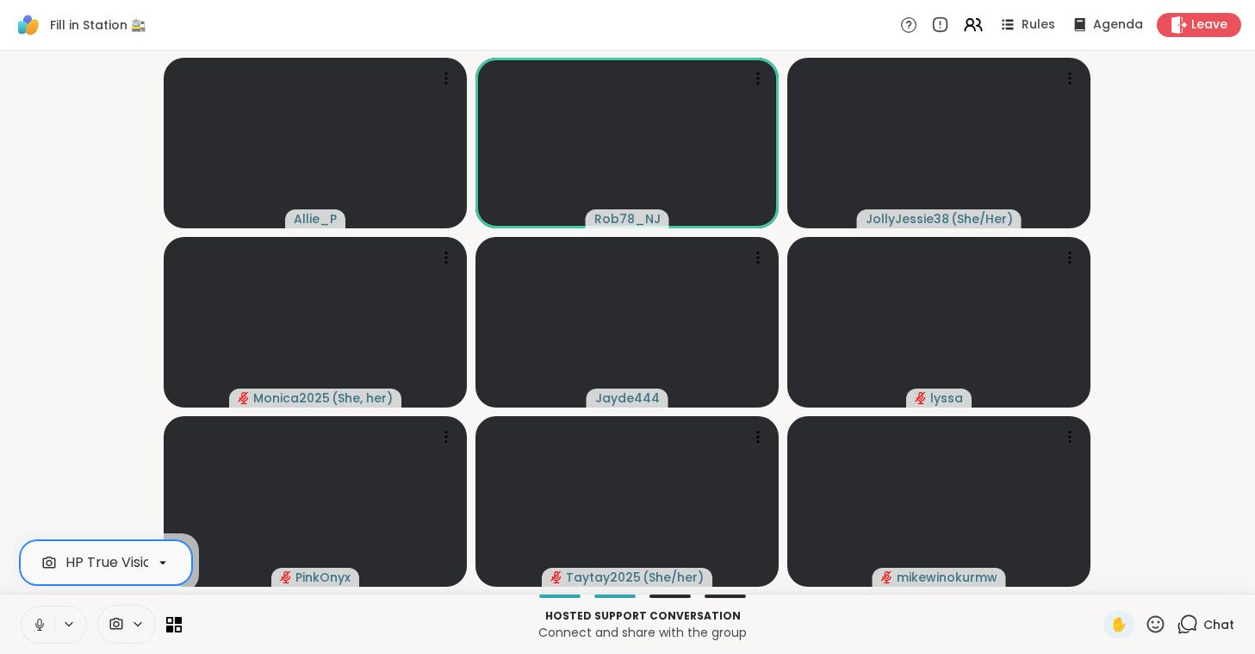
click at [43, 624] on icon at bounding box center [39, 624] width 9 height 5
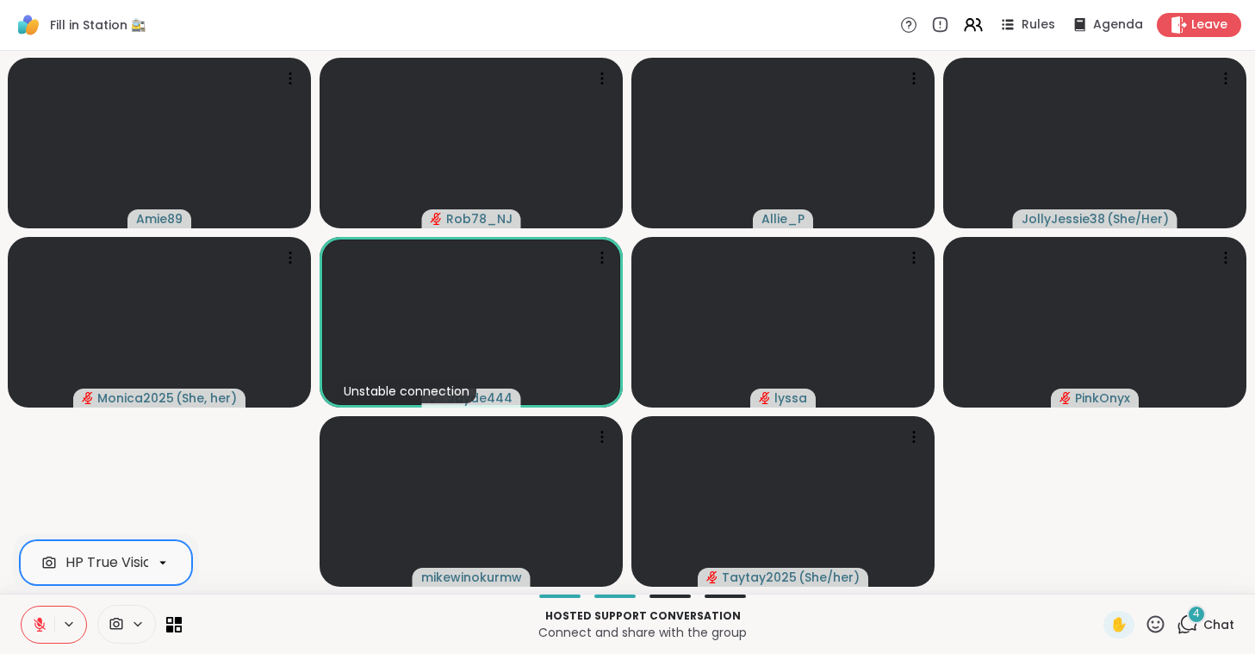
click at [40, 618] on icon at bounding box center [40, 625] width 16 height 16
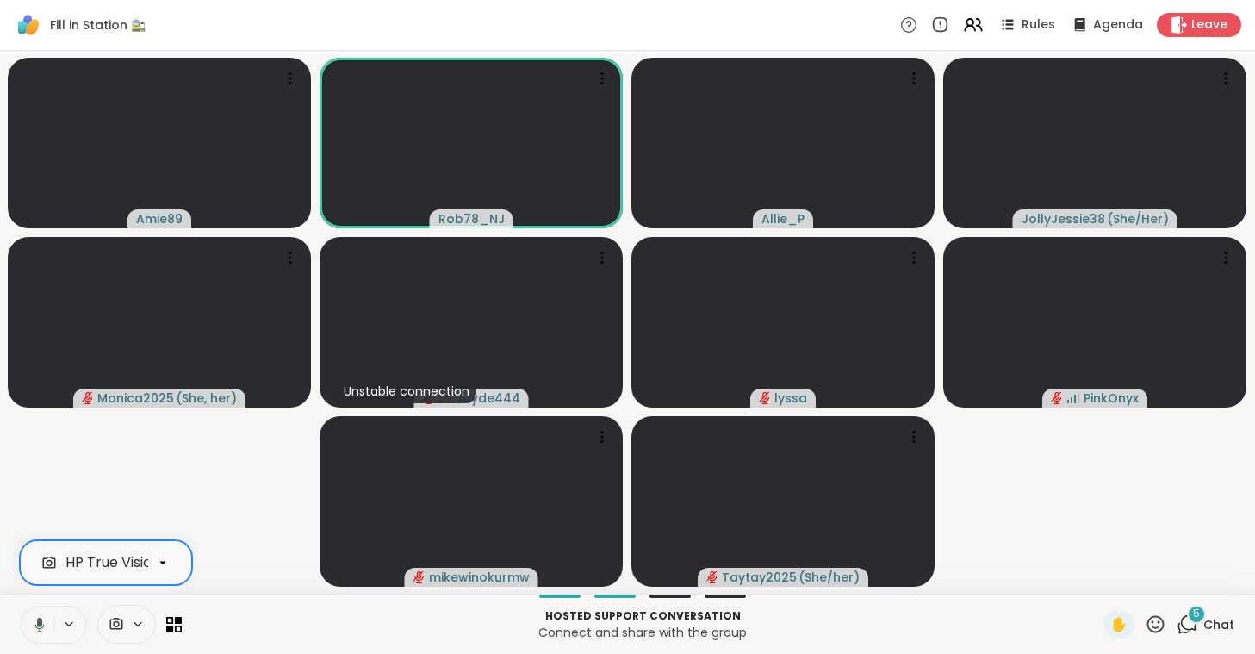
click at [42, 628] on icon at bounding box center [39, 624] width 9 height 15
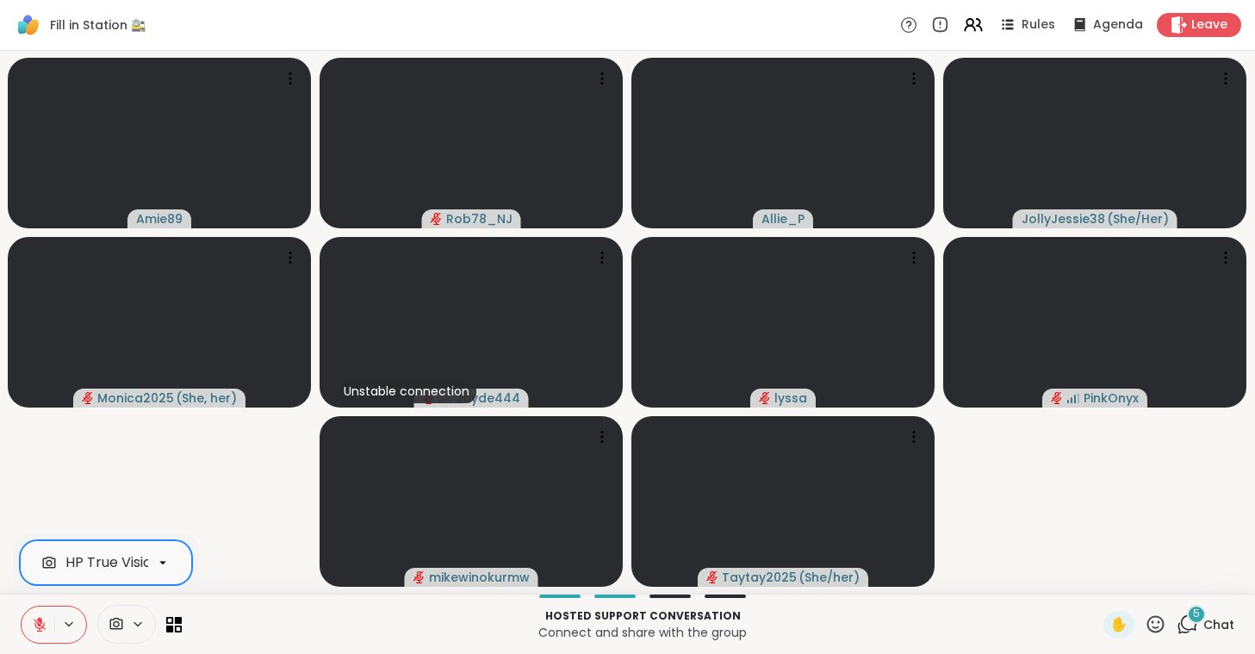
click at [42, 628] on icon at bounding box center [40, 624] width 12 height 12
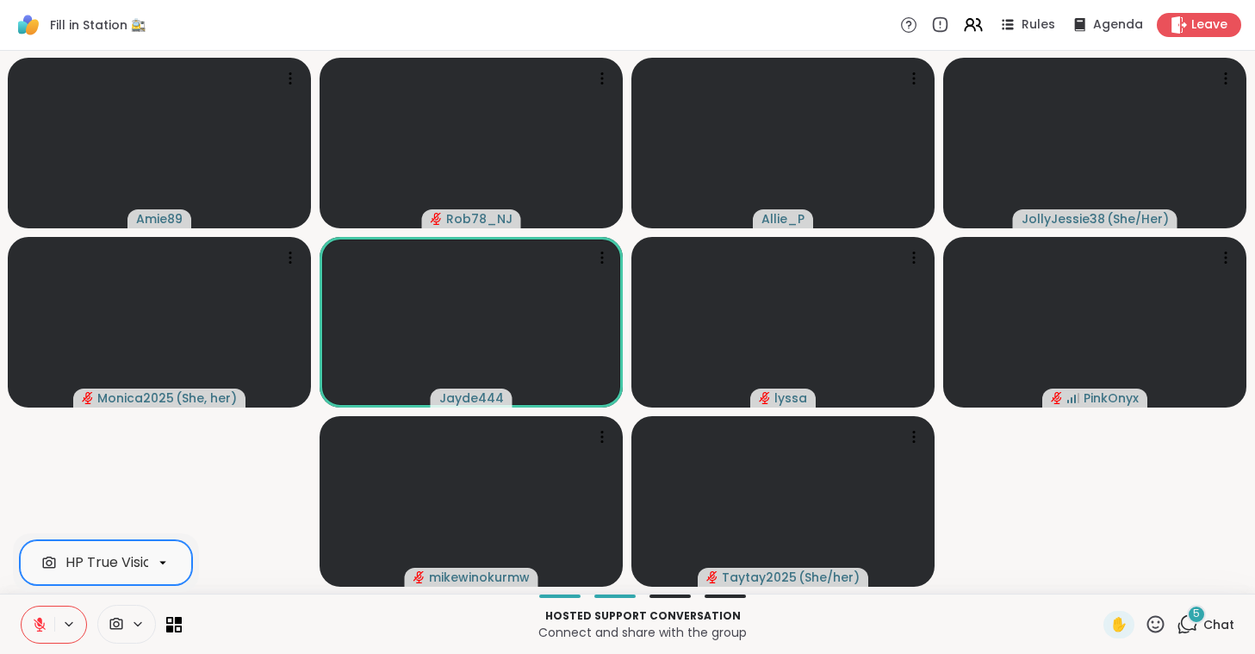
click at [42, 628] on icon at bounding box center [40, 624] width 12 height 12
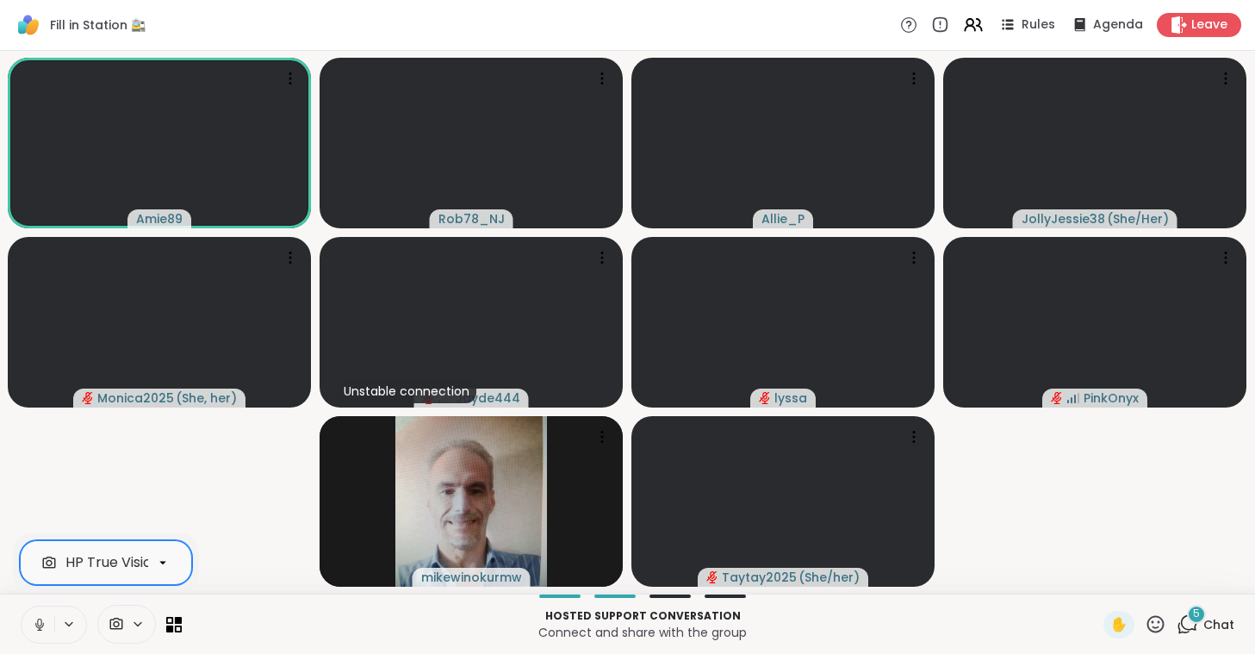
click at [42, 628] on icon at bounding box center [40, 625] width 16 height 16
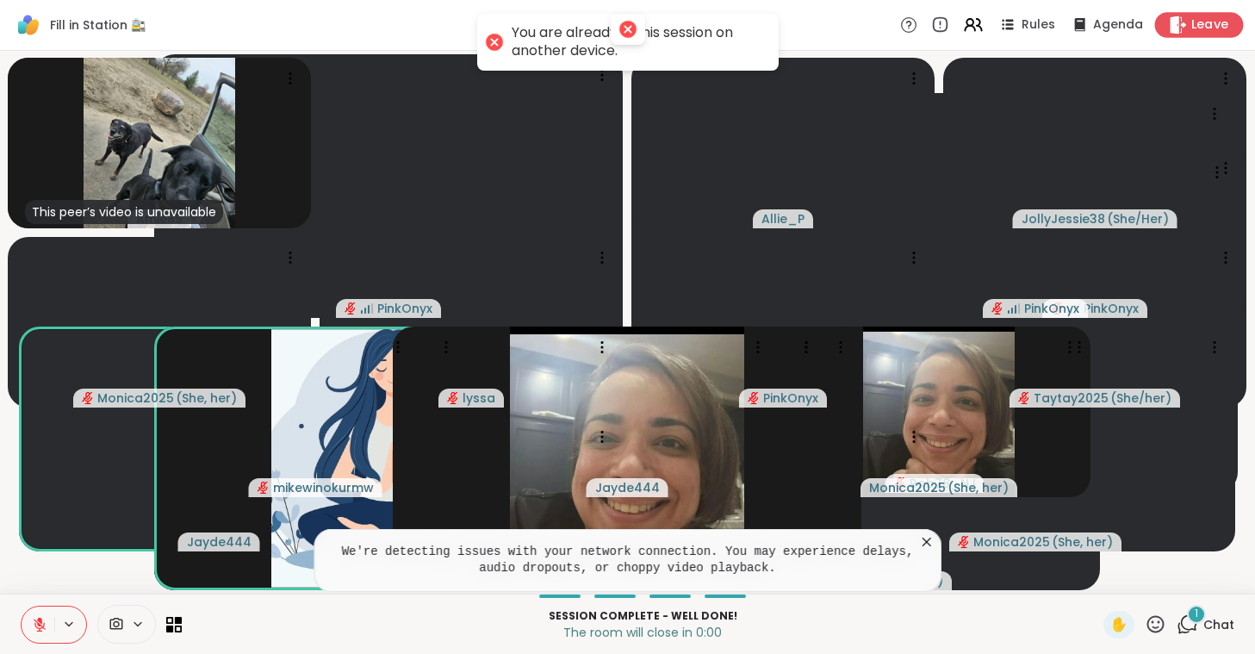
click at [1198, 23] on span "Leave" at bounding box center [1210, 25] width 38 height 18
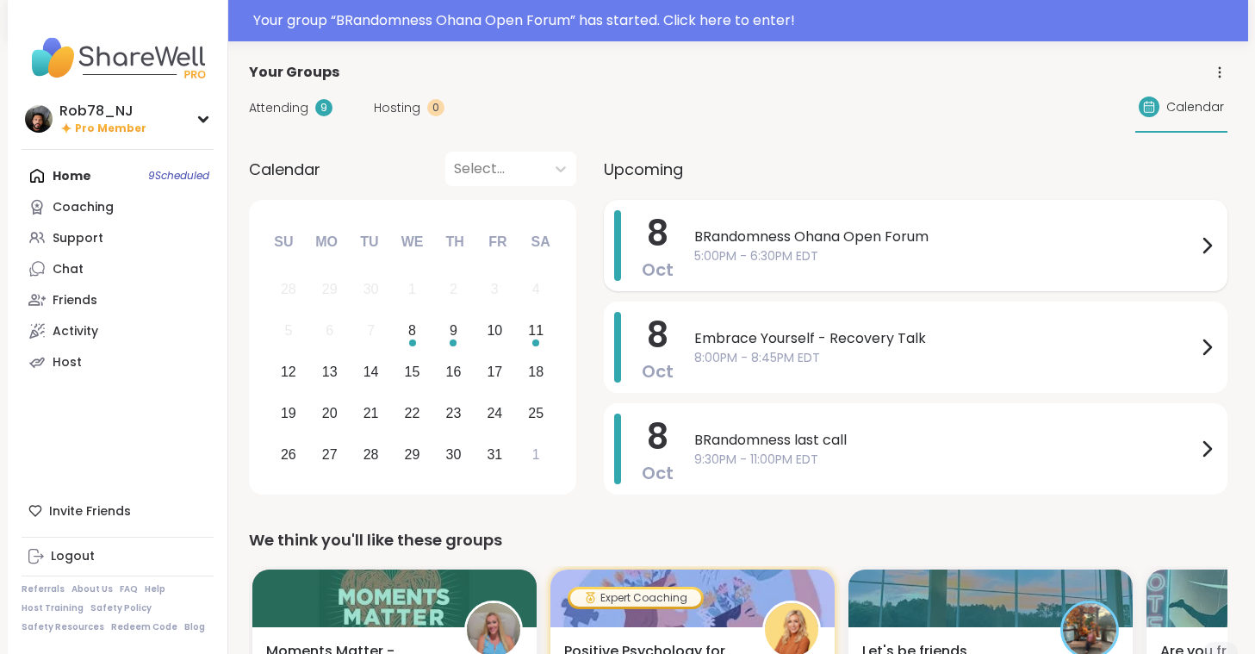
click at [971, 284] on div "[DATE] BRandomness Ohana Open Forum 5:00PM - 6:30PM EDT" at bounding box center [916, 245] width 624 height 91
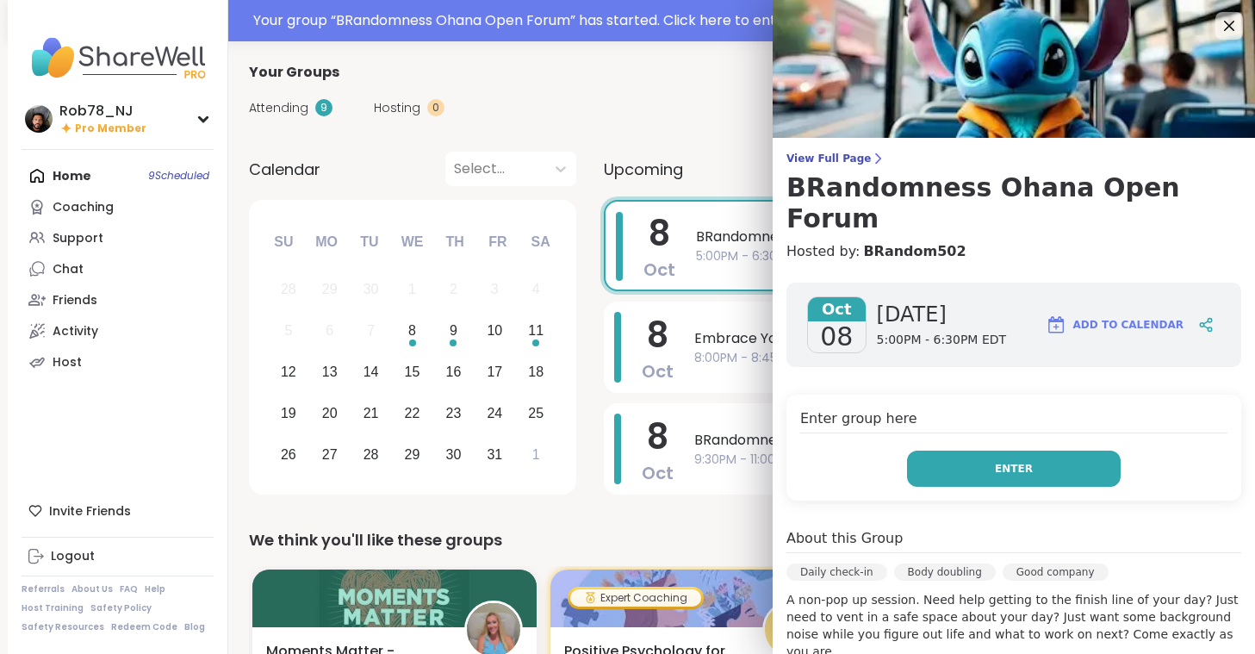
click at [1043, 450] on button "Enter" at bounding box center [1014, 468] width 214 height 36
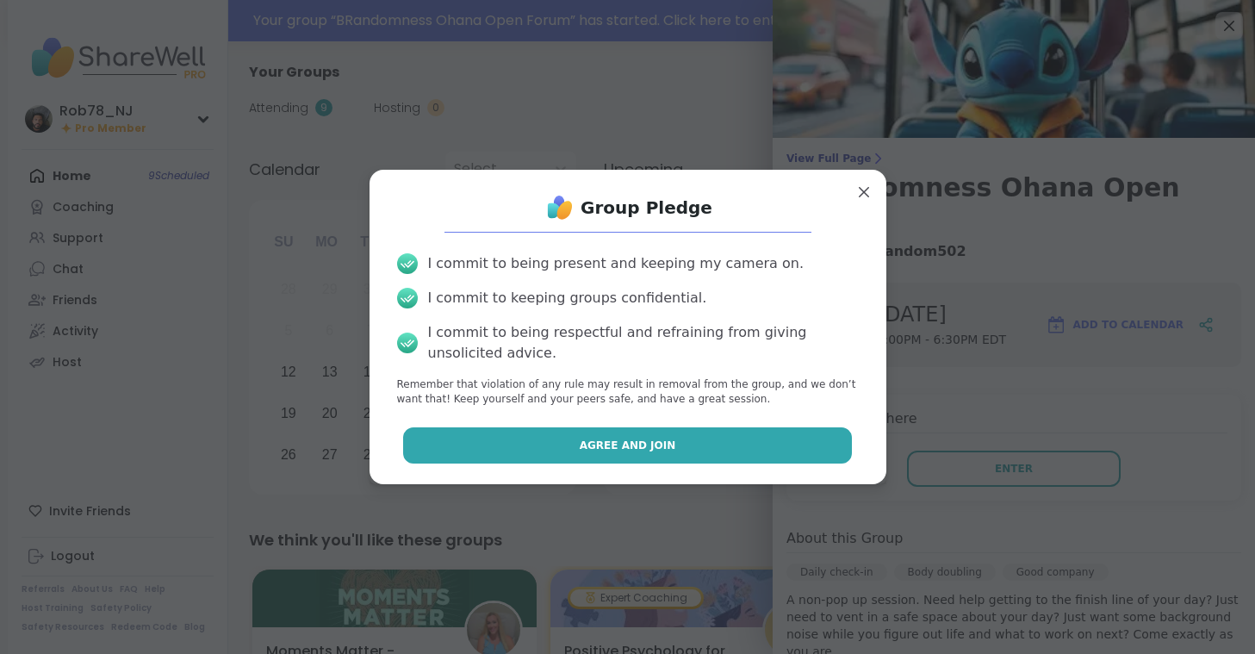
click at [688, 447] on button "Agree and Join" at bounding box center [627, 445] width 449 height 36
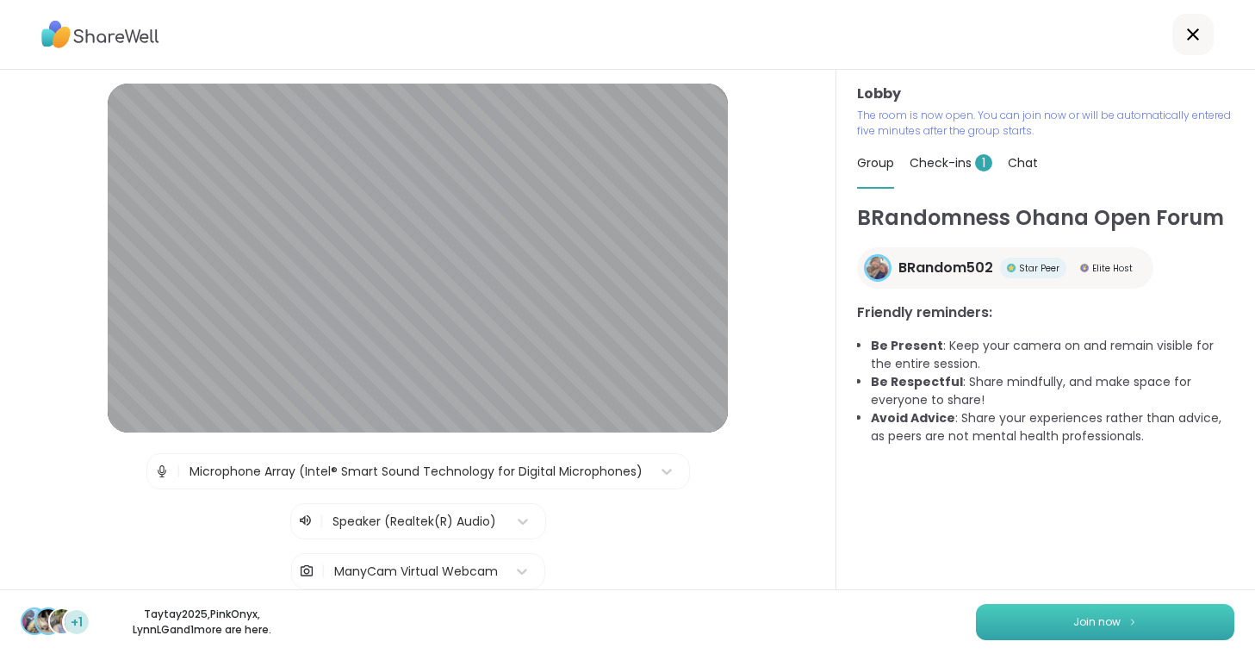
click at [1089, 616] on span "Join now" at bounding box center [1096, 622] width 47 height 16
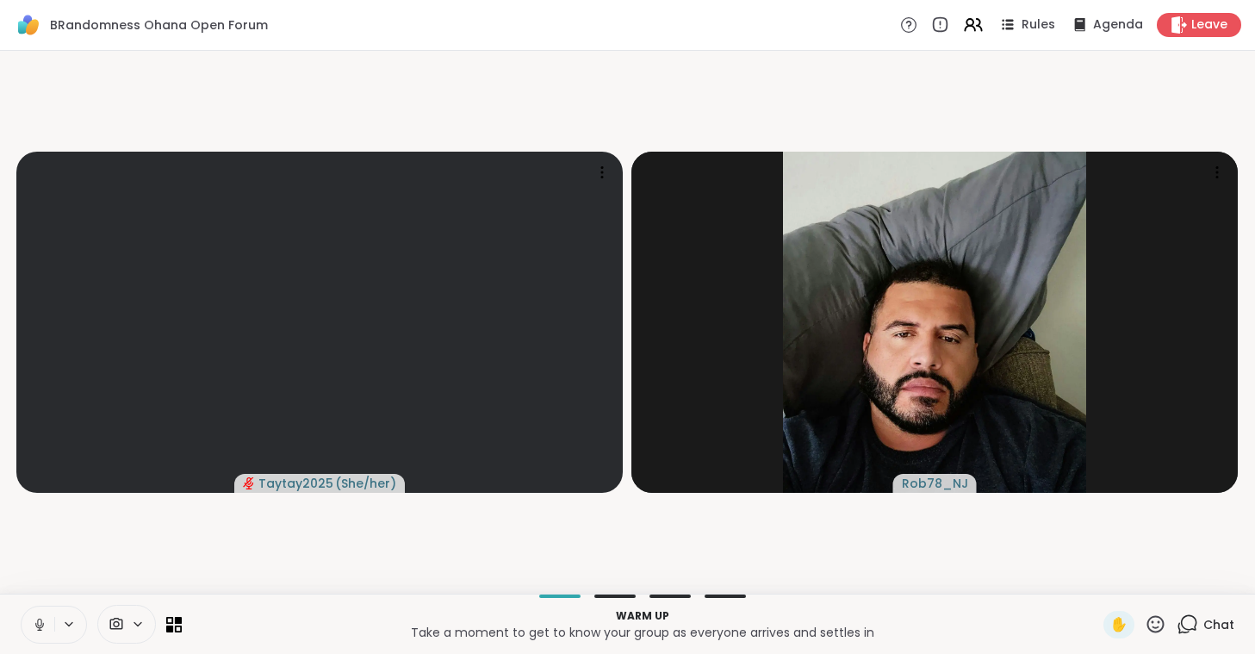
click at [32, 620] on icon at bounding box center [40, 625] width 16 height 16
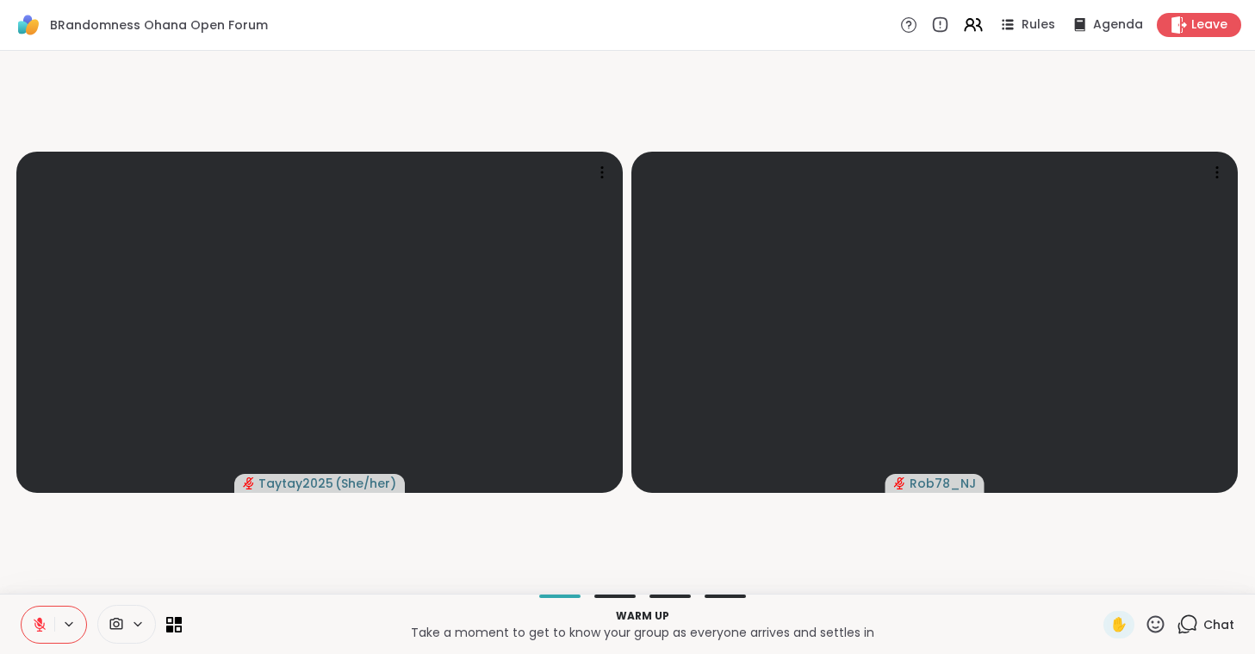
click at [136, 616] on div at bounding box center [126, 624] width 59 height 39
click at [137, 562] on div "ManyCam Virtual Webcam" at bounding box center [156, 562] width 183 height 21
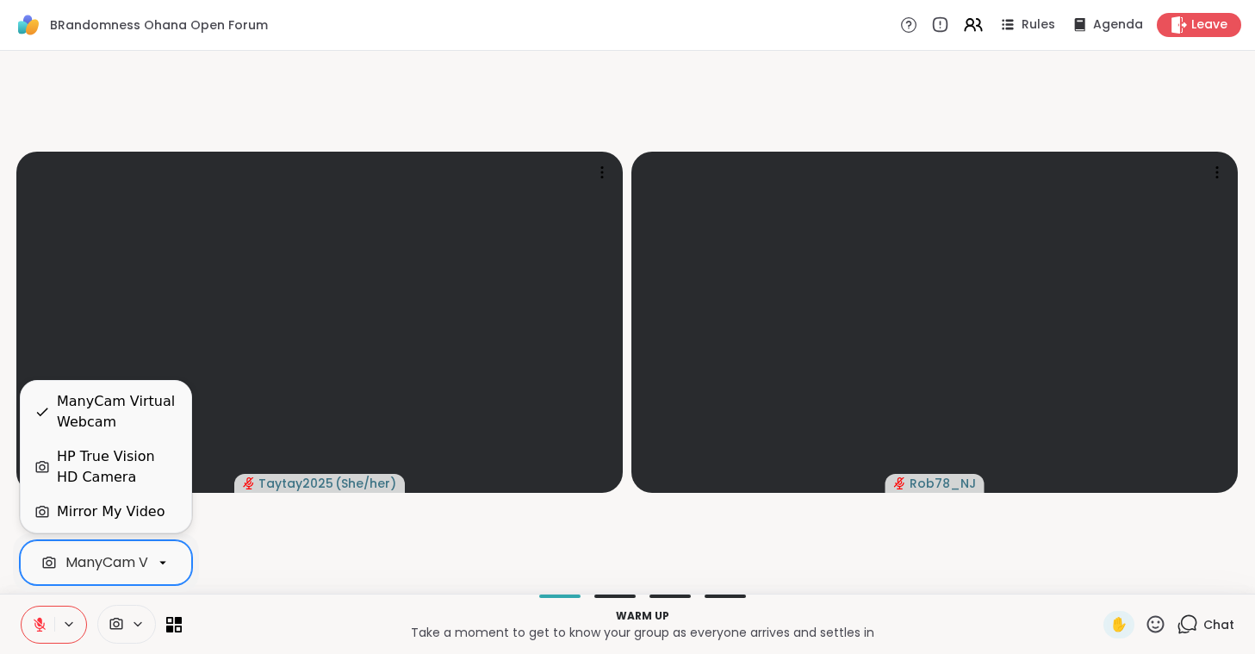
scroll to position [0, 77]
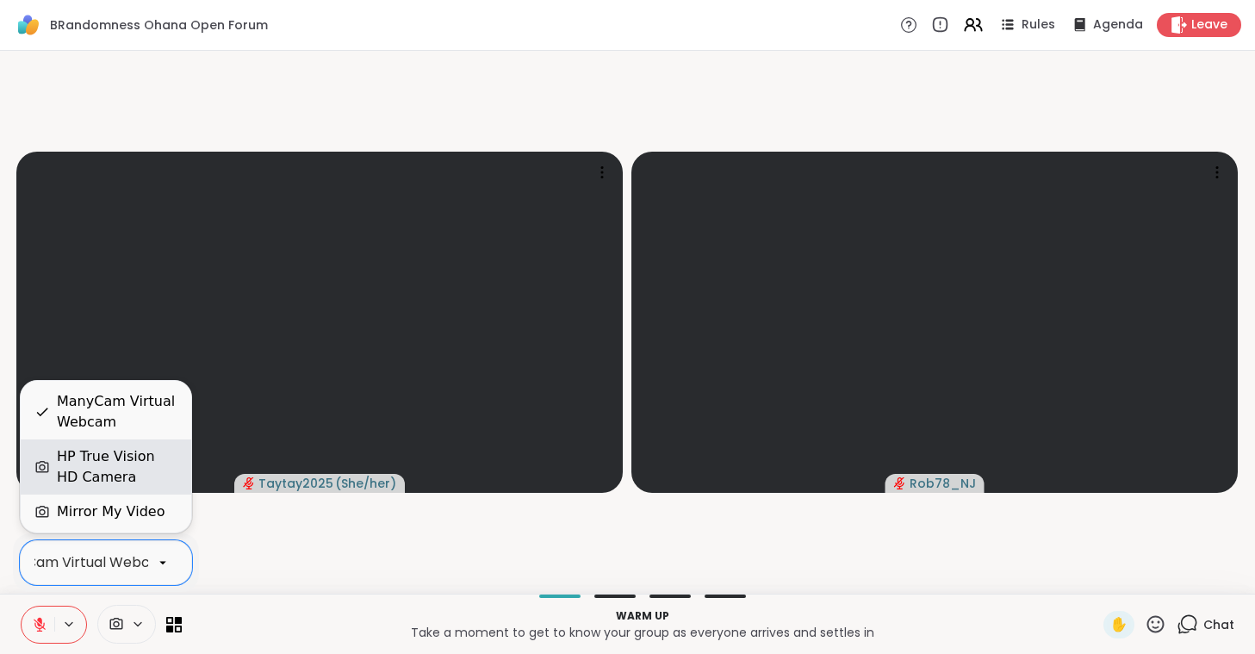
click at [160, 471] on div "HP True Vision HD Camera" at bounding box center [117, 466] width 121 height 41
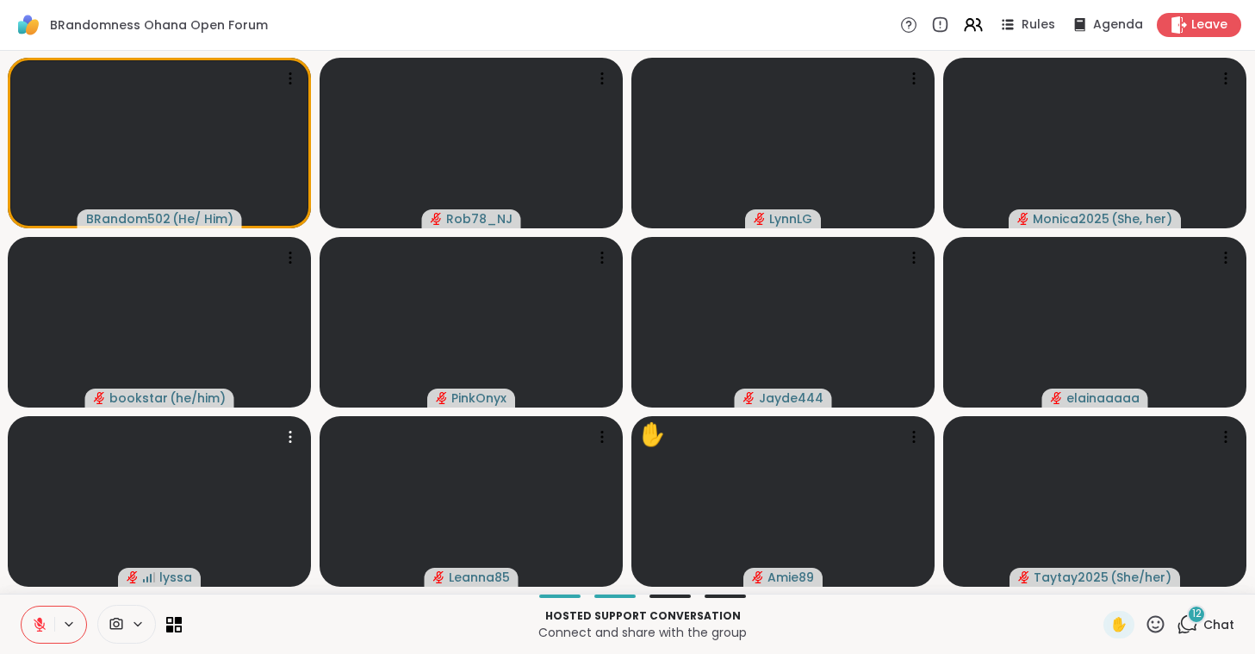
click at [160, 471] on div at bounding box center [159, 501] width 303 height 171
